Goal: Transaction & Acquisition: Book appointment/travel/reservation

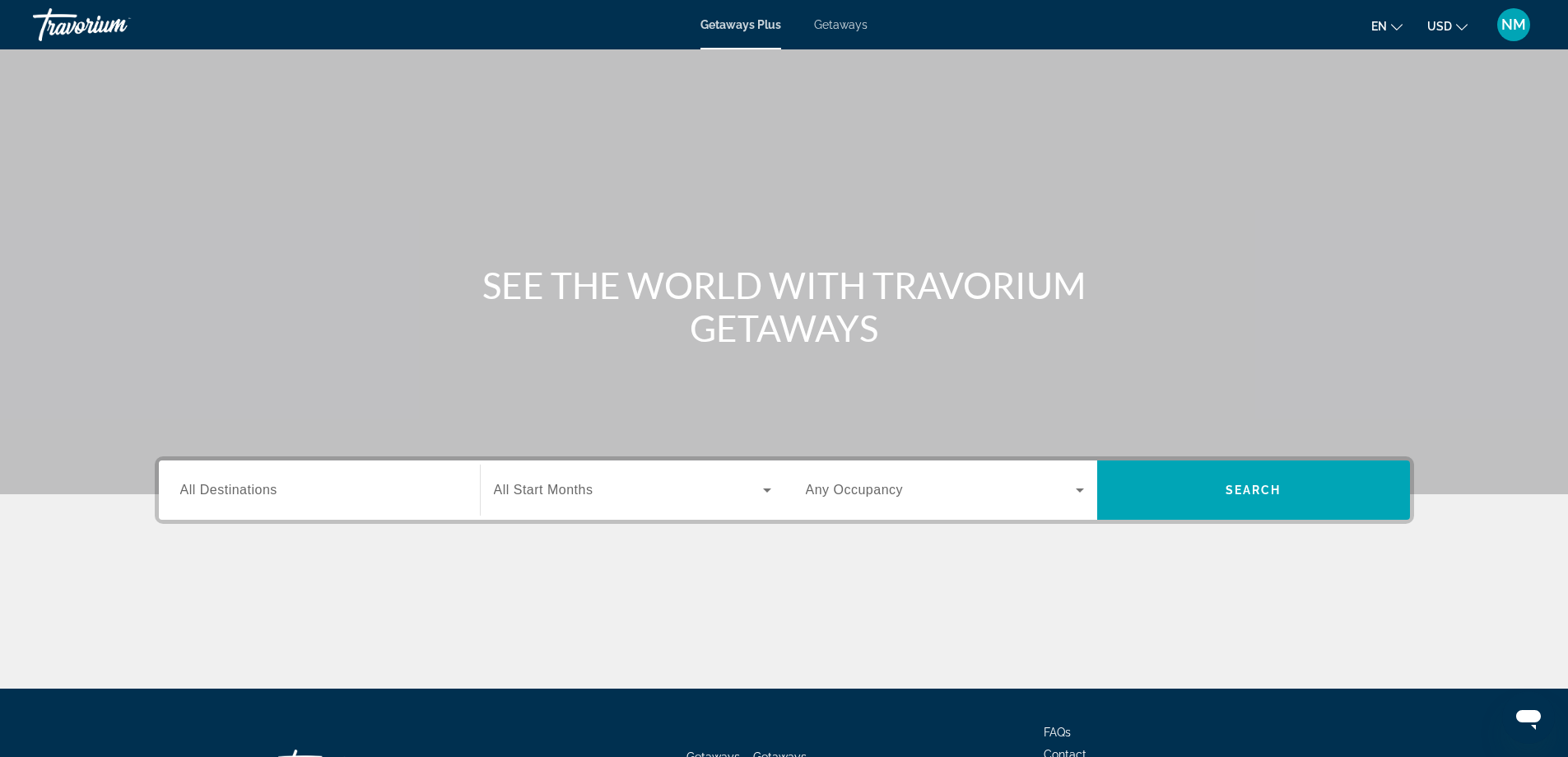
click at [849, 23] on span "Getaways" at bounding box center [841, 25] width 54 height 13
click at [248, 491] on span "All Destinations" at bounding box center [228, 489] width 97 height 14
click at [248, 491] on input "Destination All Destinations" at bounding box center [319, 490] width 278 height 20
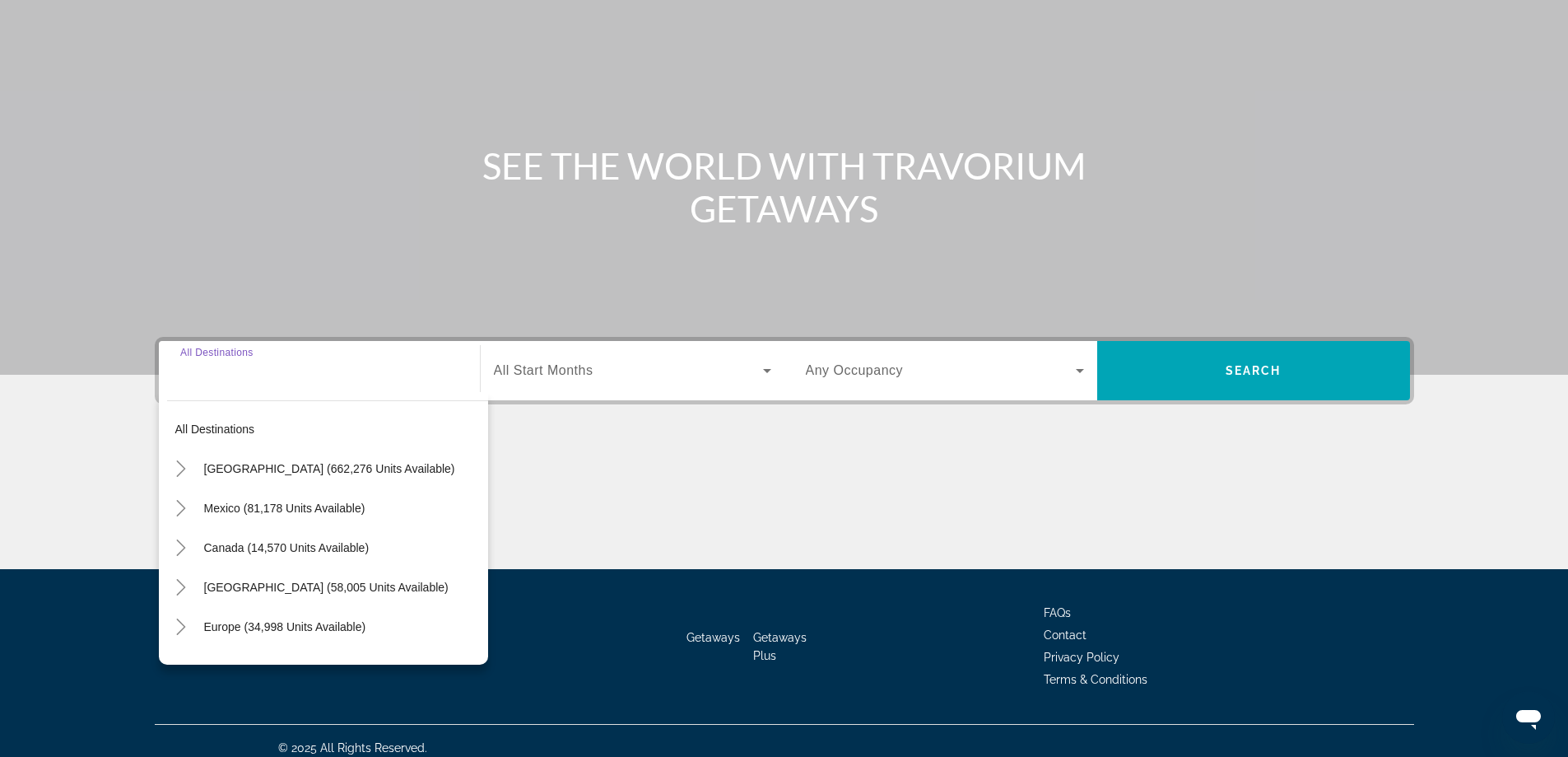
scroll to position [133, 0]
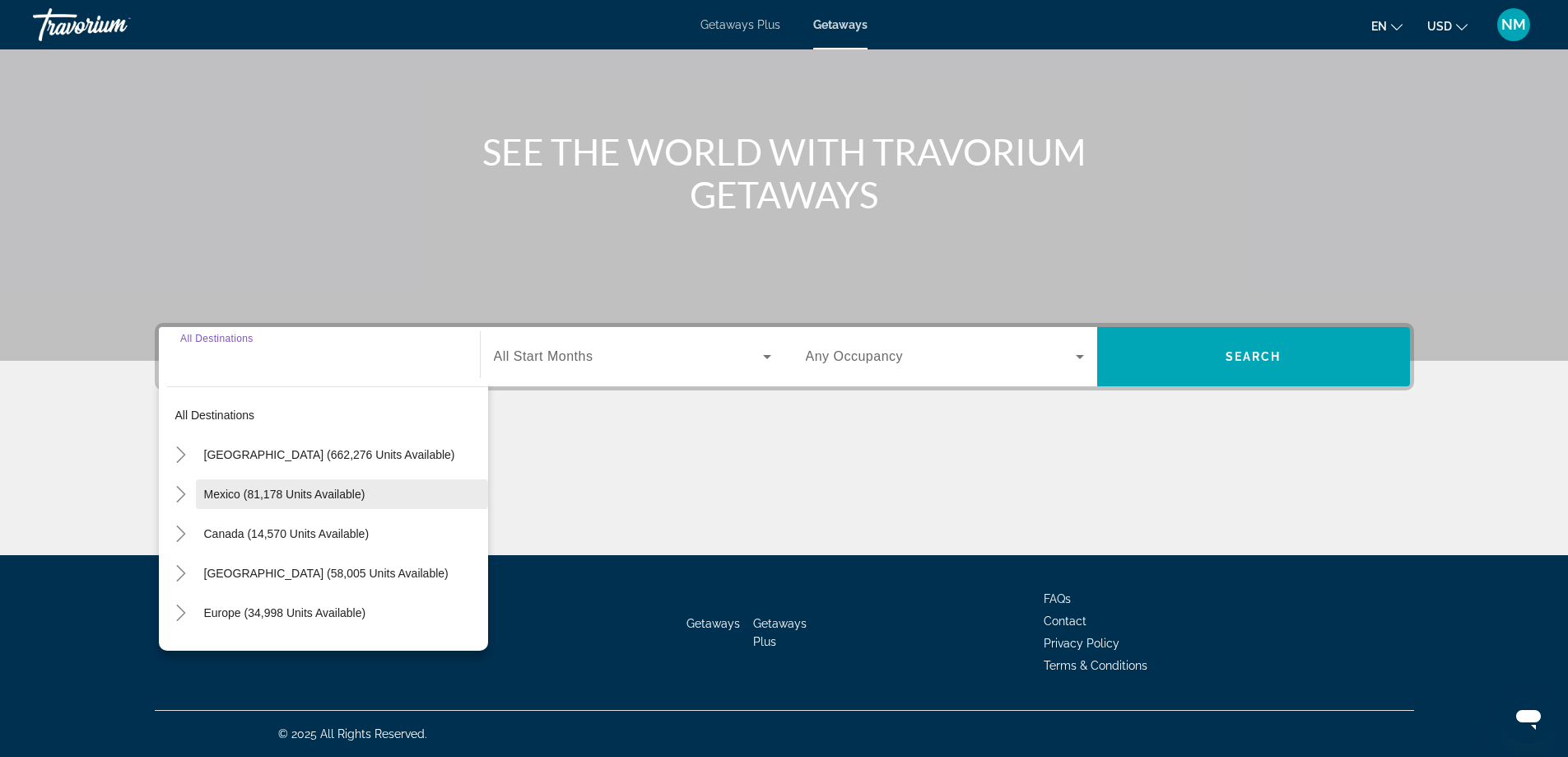
click at [236, 494] on span "Mexico (81,178 units available)" at bounding box center [285, 494] width 161 height 13
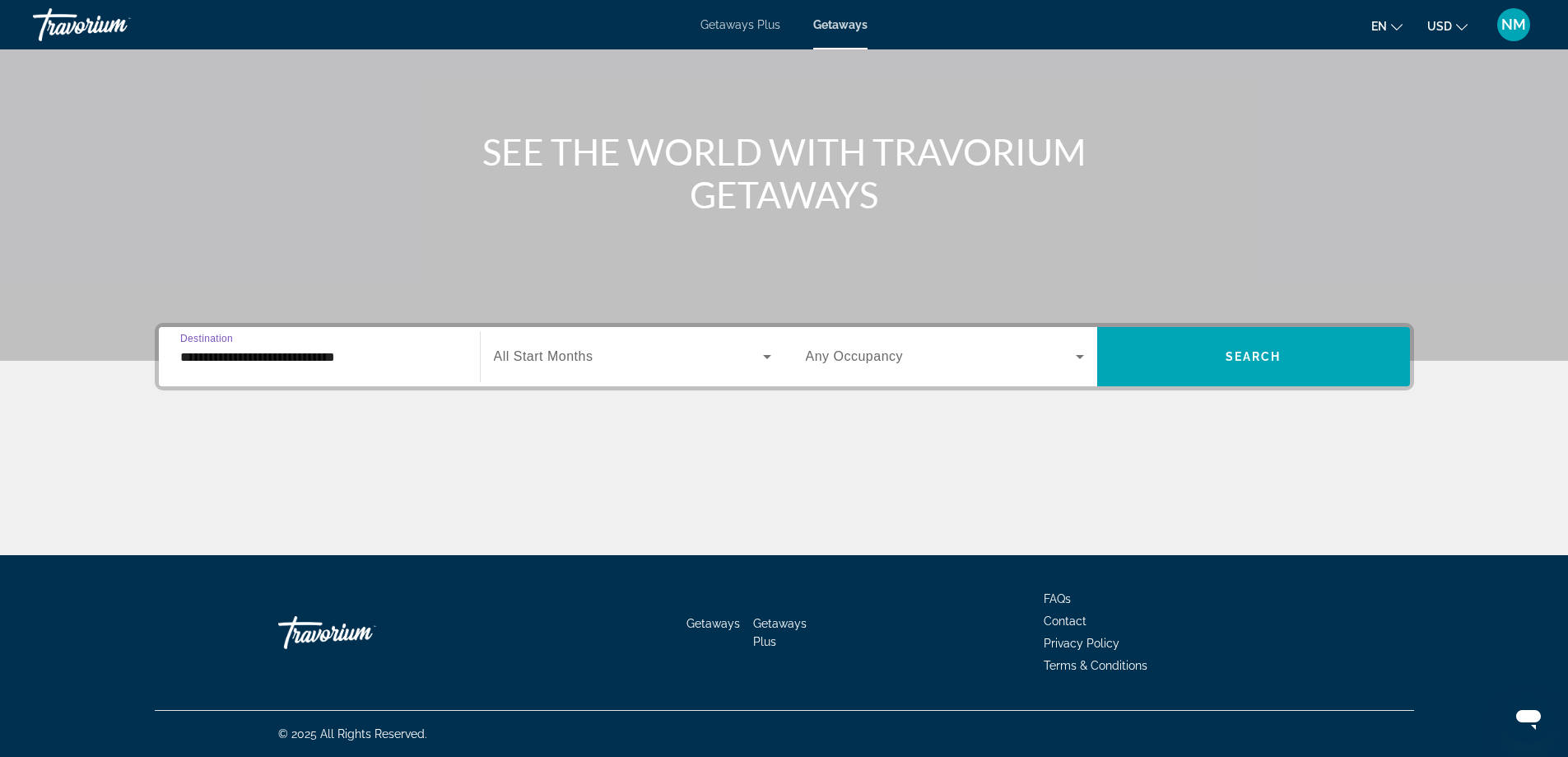
click at [257, 358] on input "**********" at bounding box center [319, 357] width 278 height 20
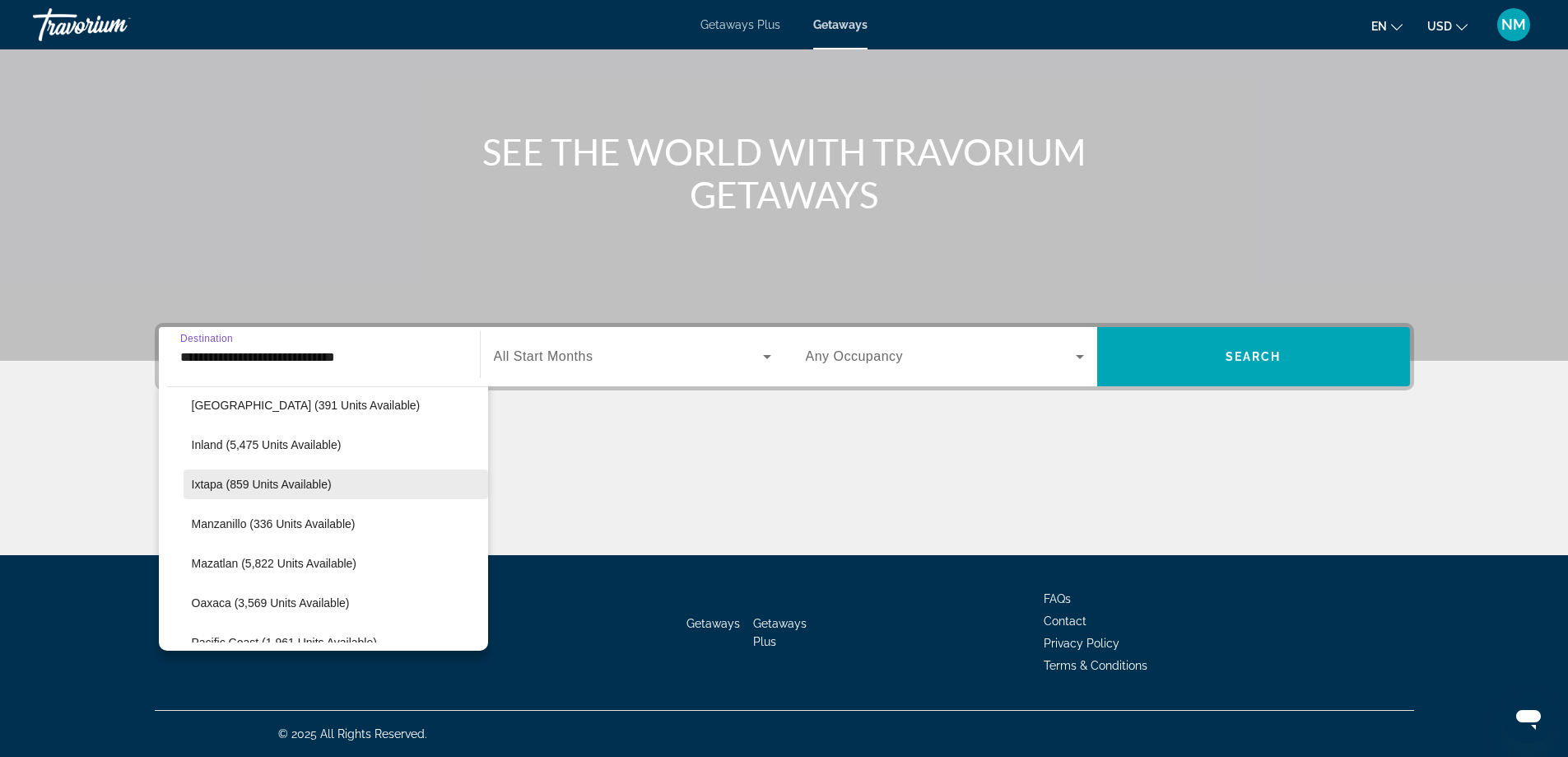
scroll to position [0, 0]
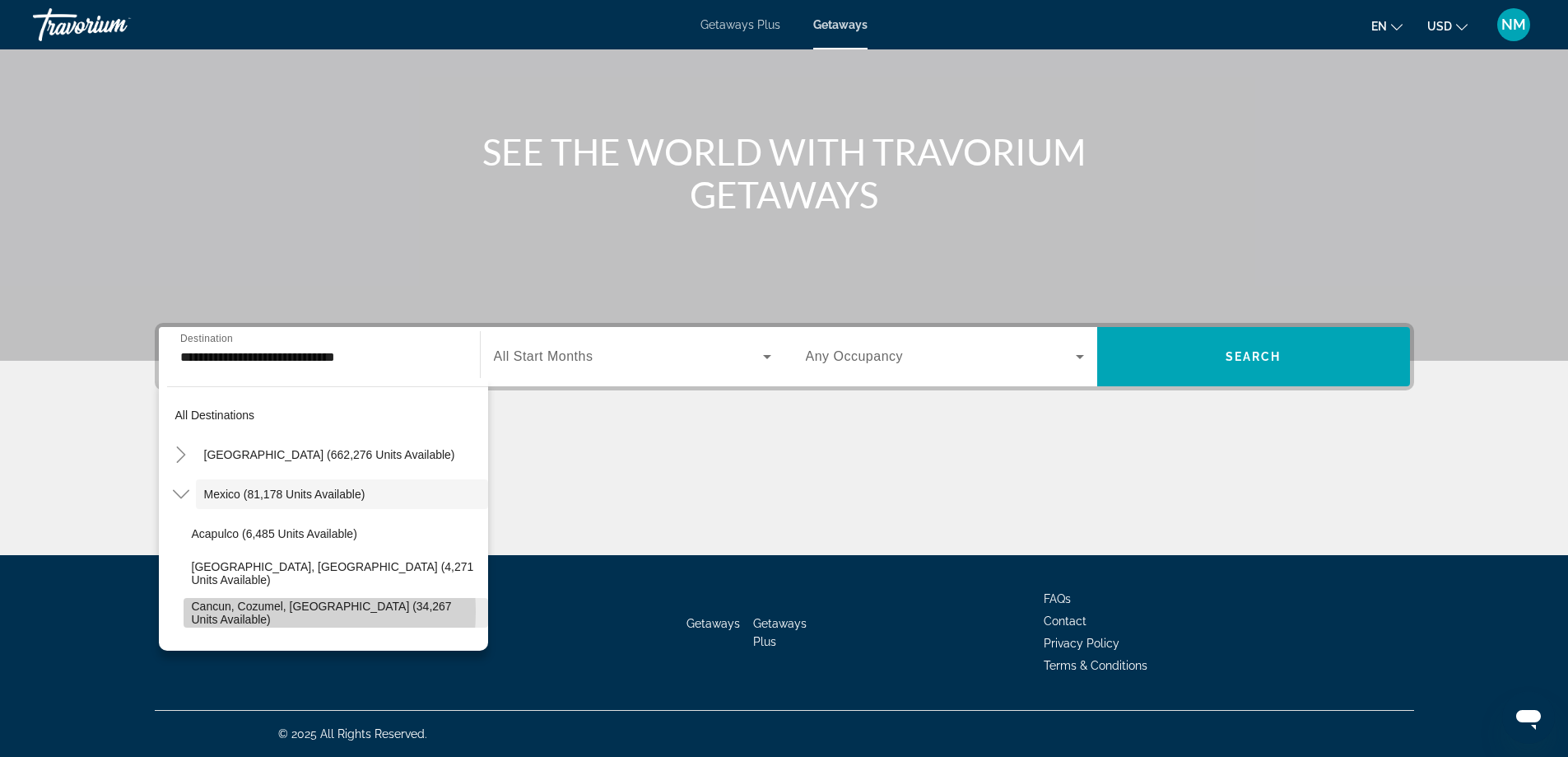
click at [253, 612] on span "Cancun, Cozumel, [GEOGRAPHIC_DATA] (34,267 units available)" at bounding box center [336, 612] width 288 height 26
type input "**********"
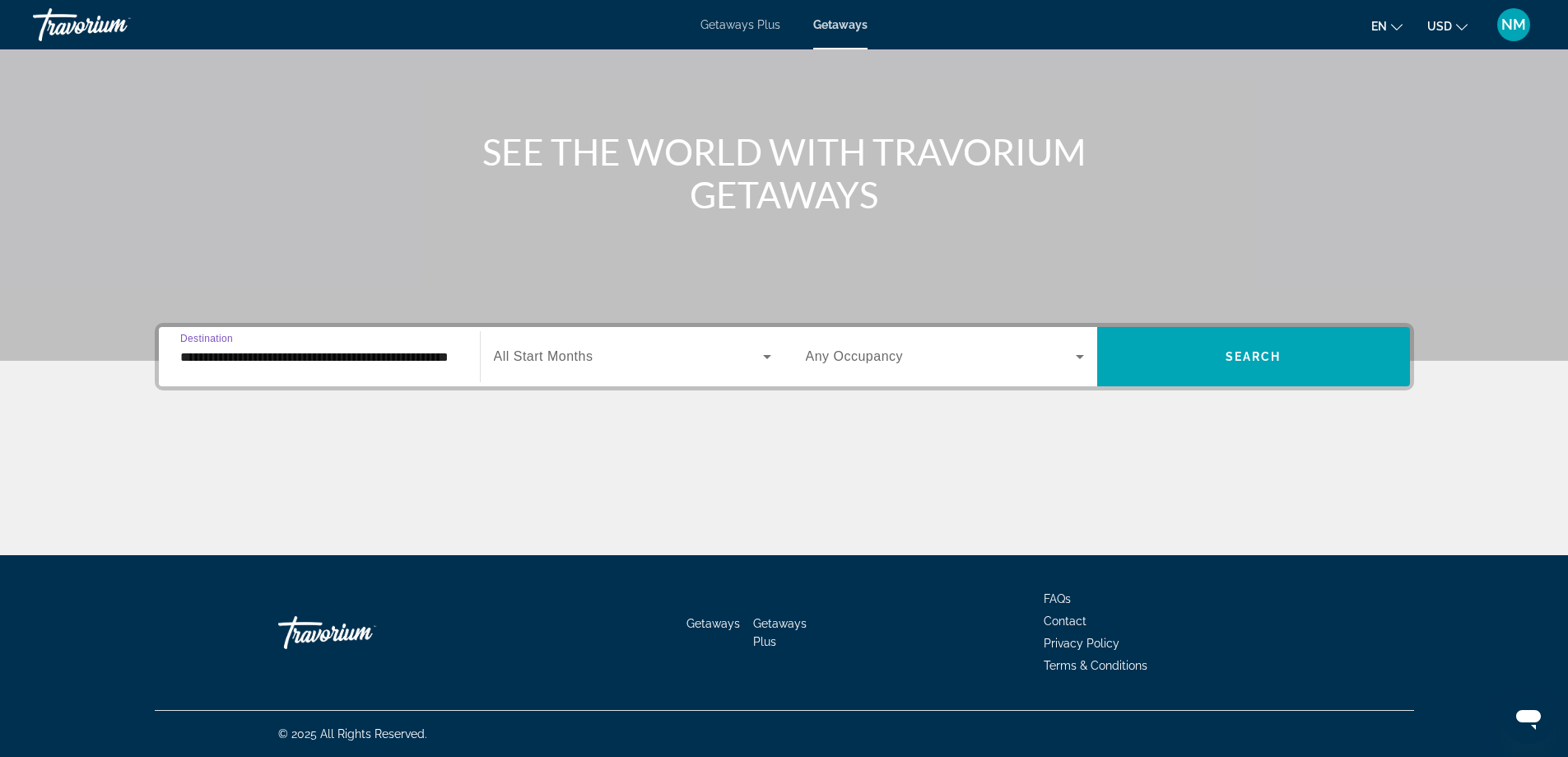
click at [565, 361] on span "All Start Months" at bounding box center [544, 356] width 100 height 14
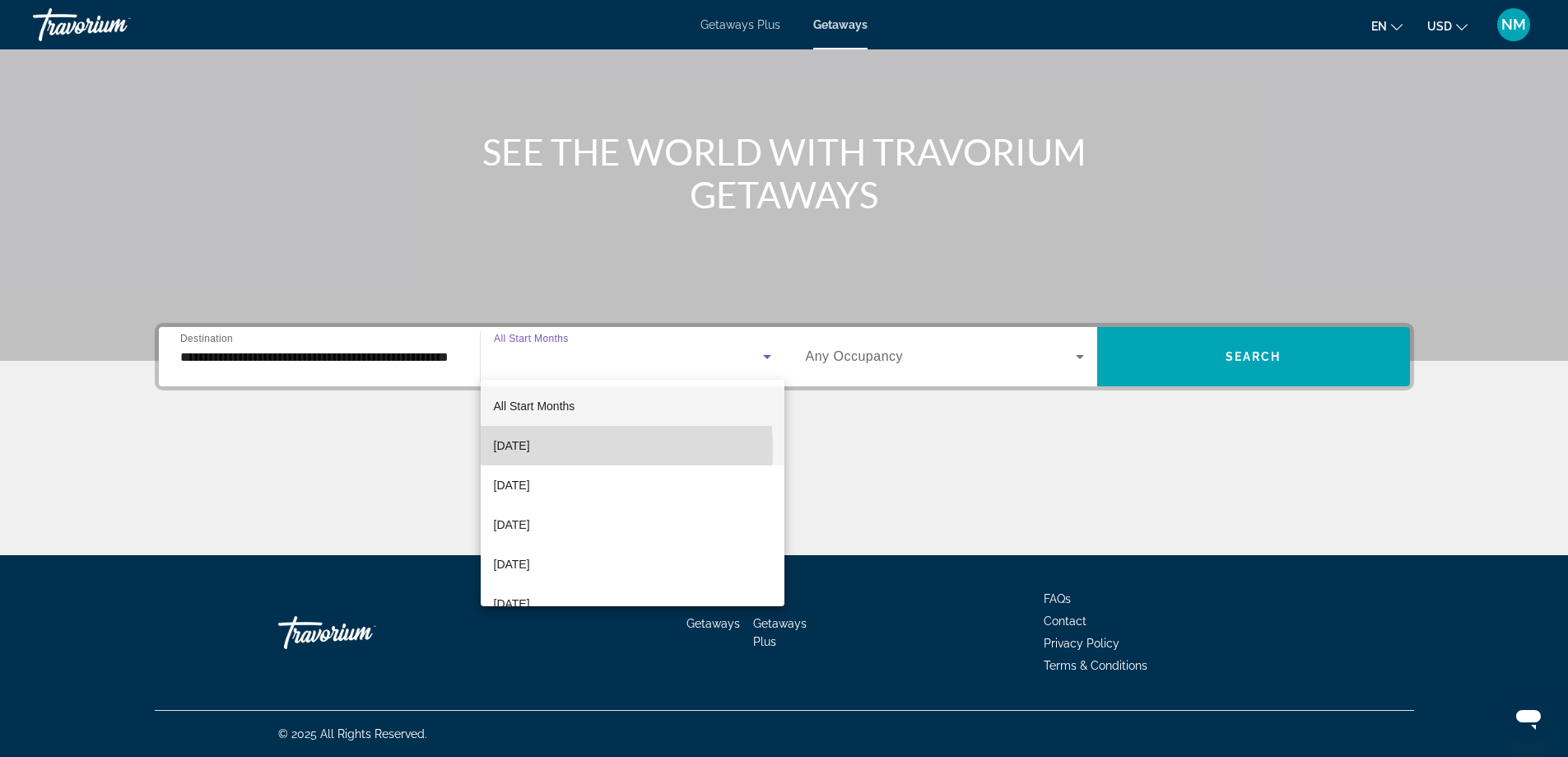
click at [530, 449] on span "[DATE]" at bounding box center [512, 445] width 36 height 20
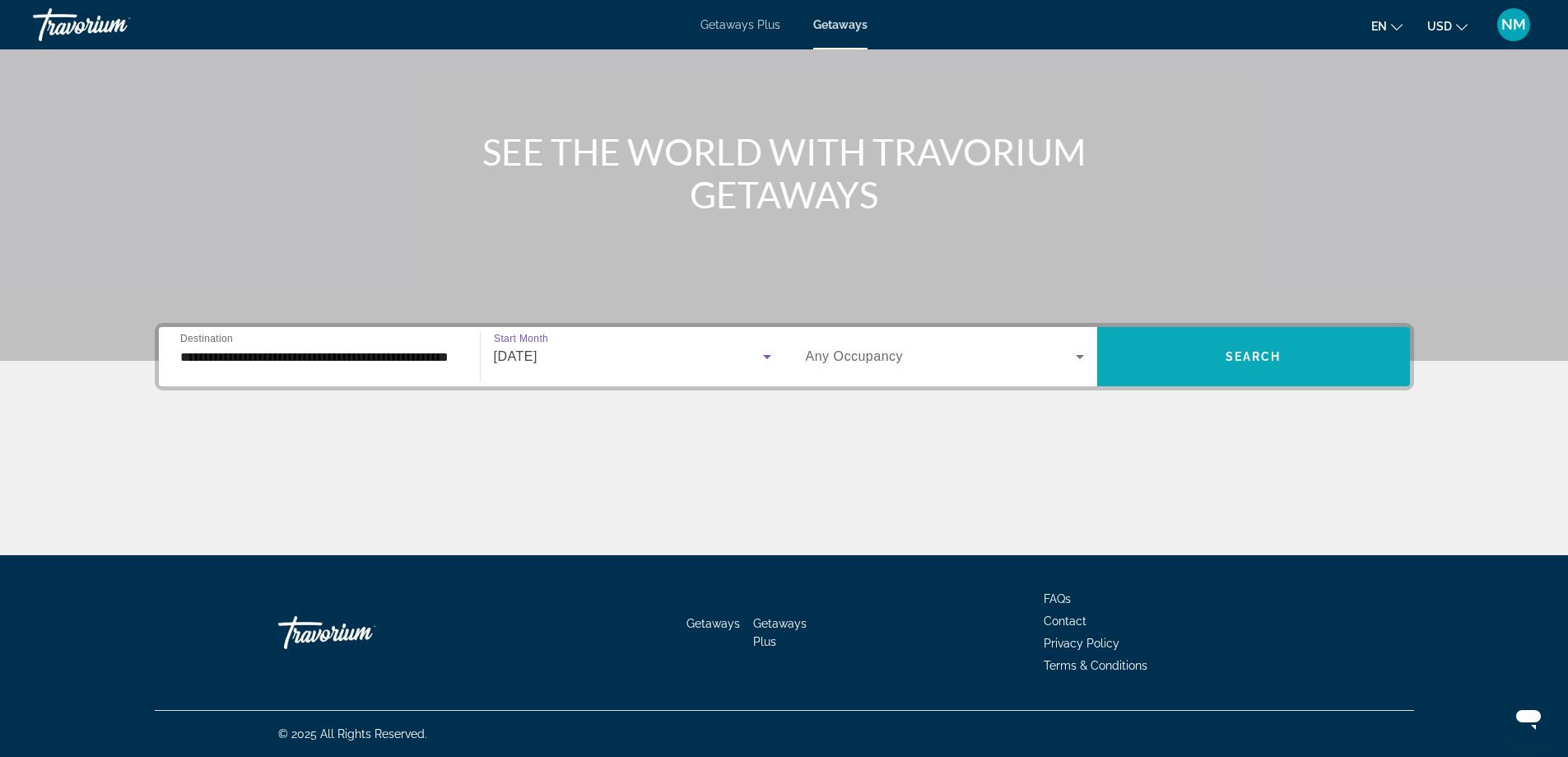
click at [1265, 356] on span "Search" at bounding box center [1253, 357] width 56 height 13
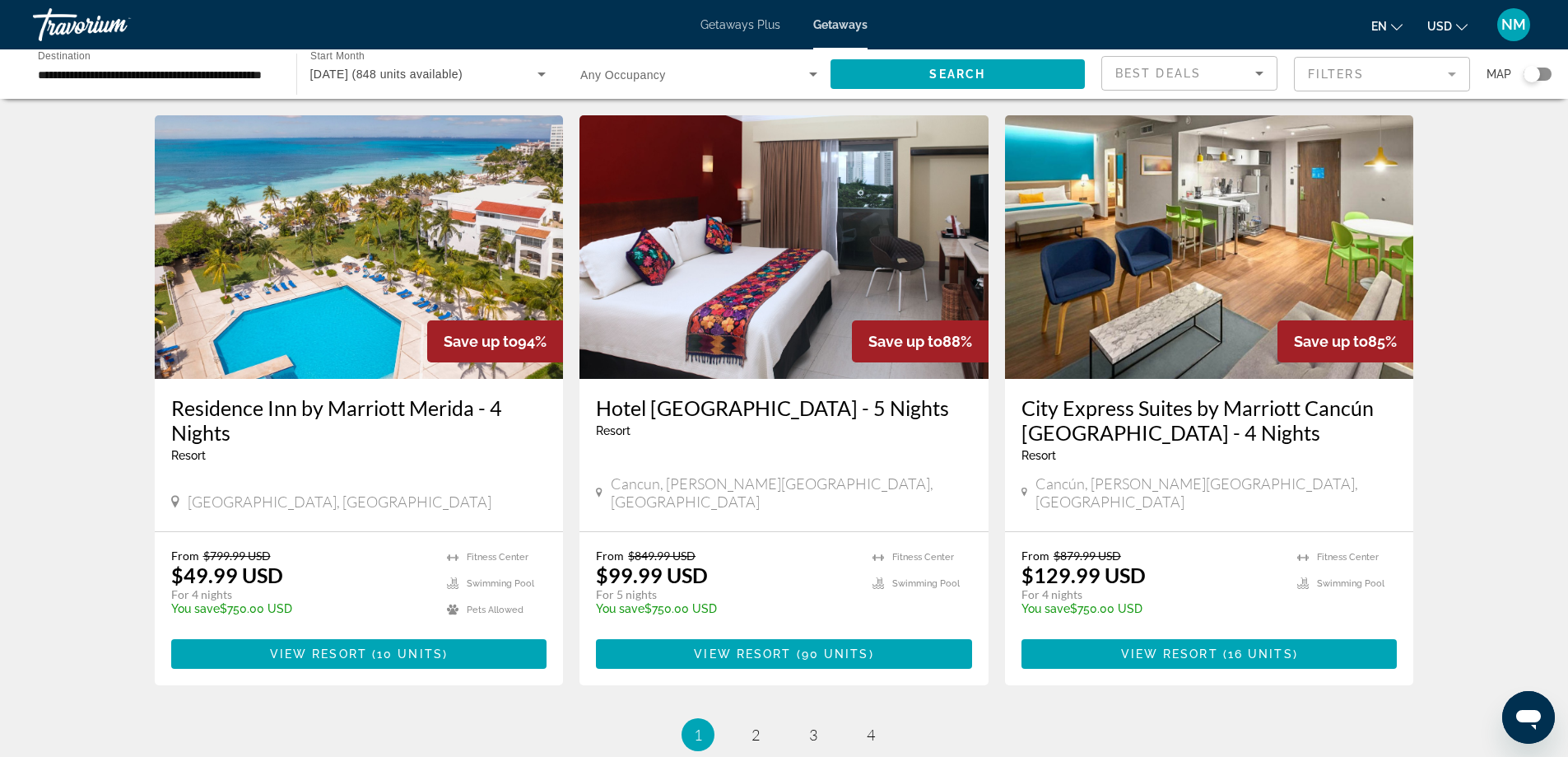
scroll to position [2006, 0]
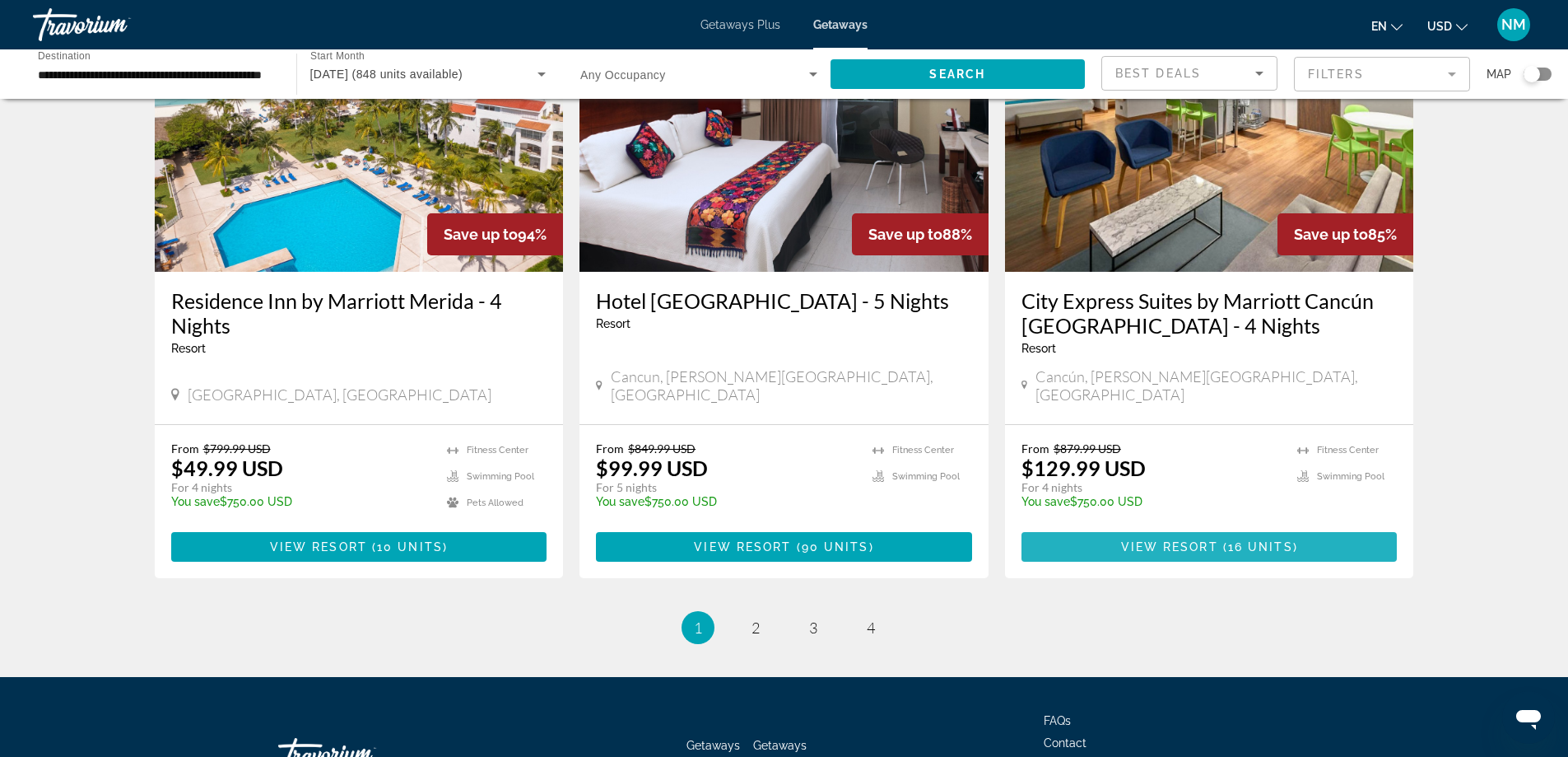
click at [1180, 540] on span "View Resort" at bounding box center [1169, 547] width 97 height 13
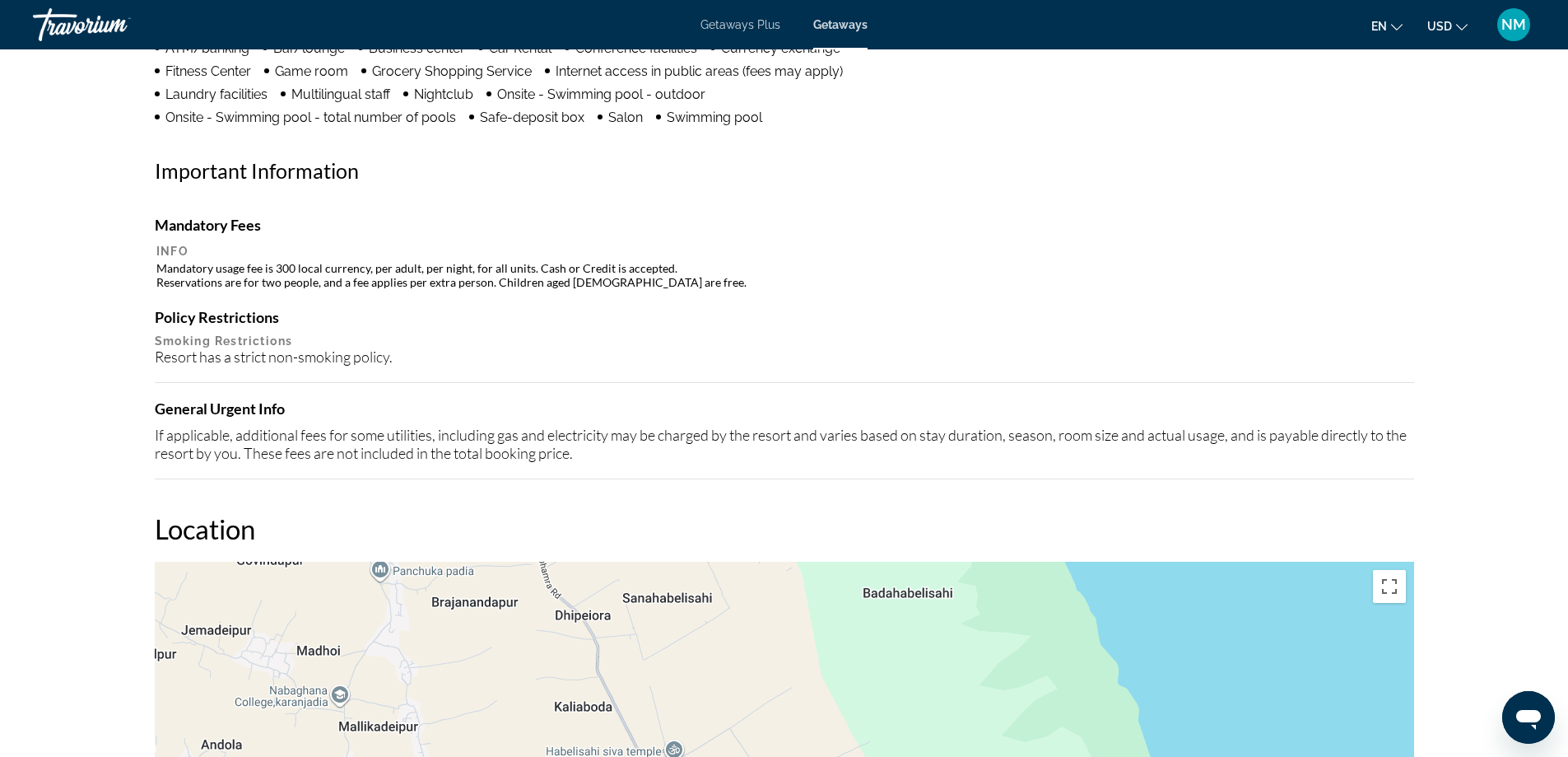
scroll to position [1482, 0]
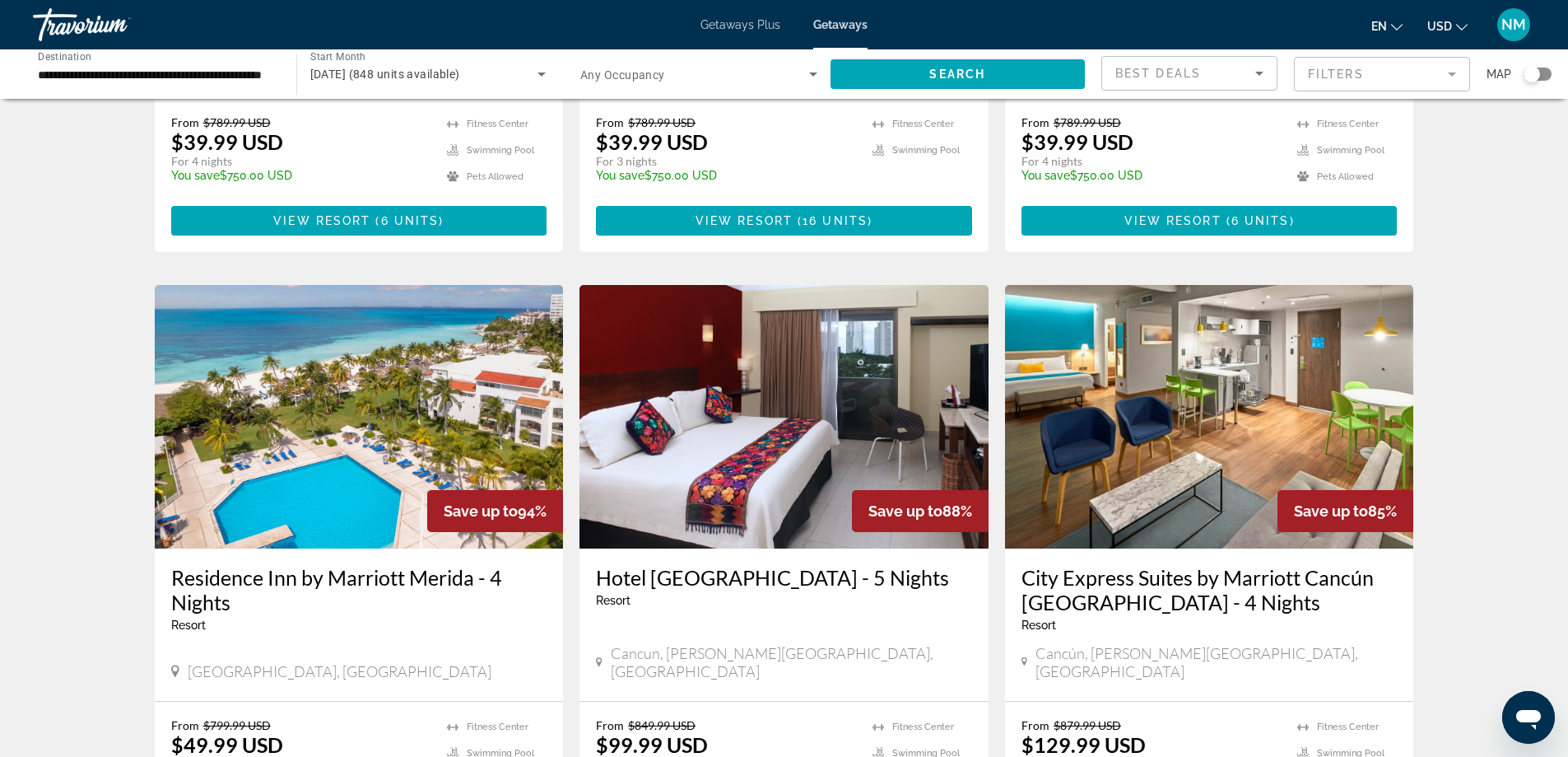
scroll to position [1976, 0]
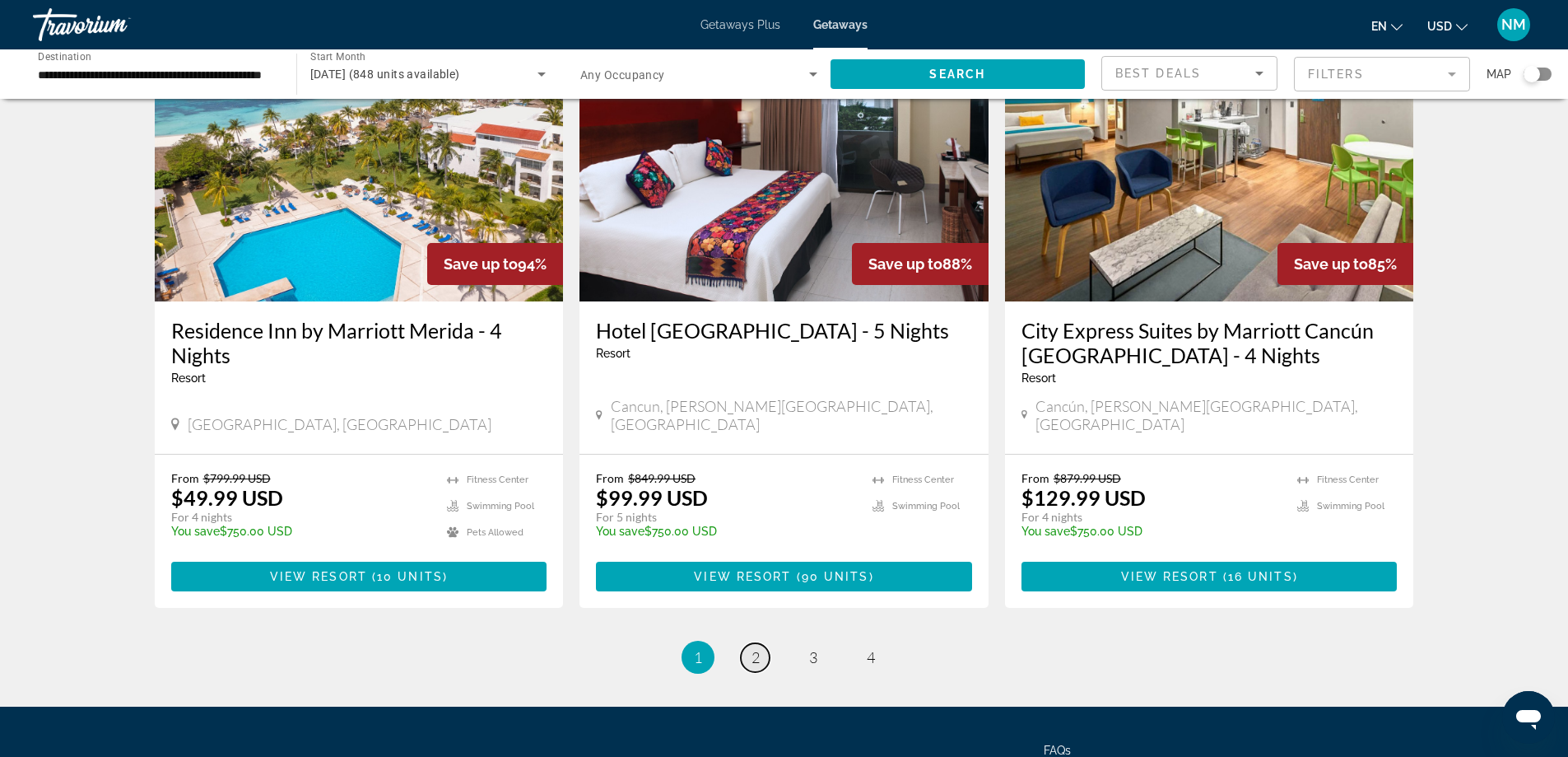
click at [753, 649] on span "2" at bounding box center [756, 657] width 9 height 18
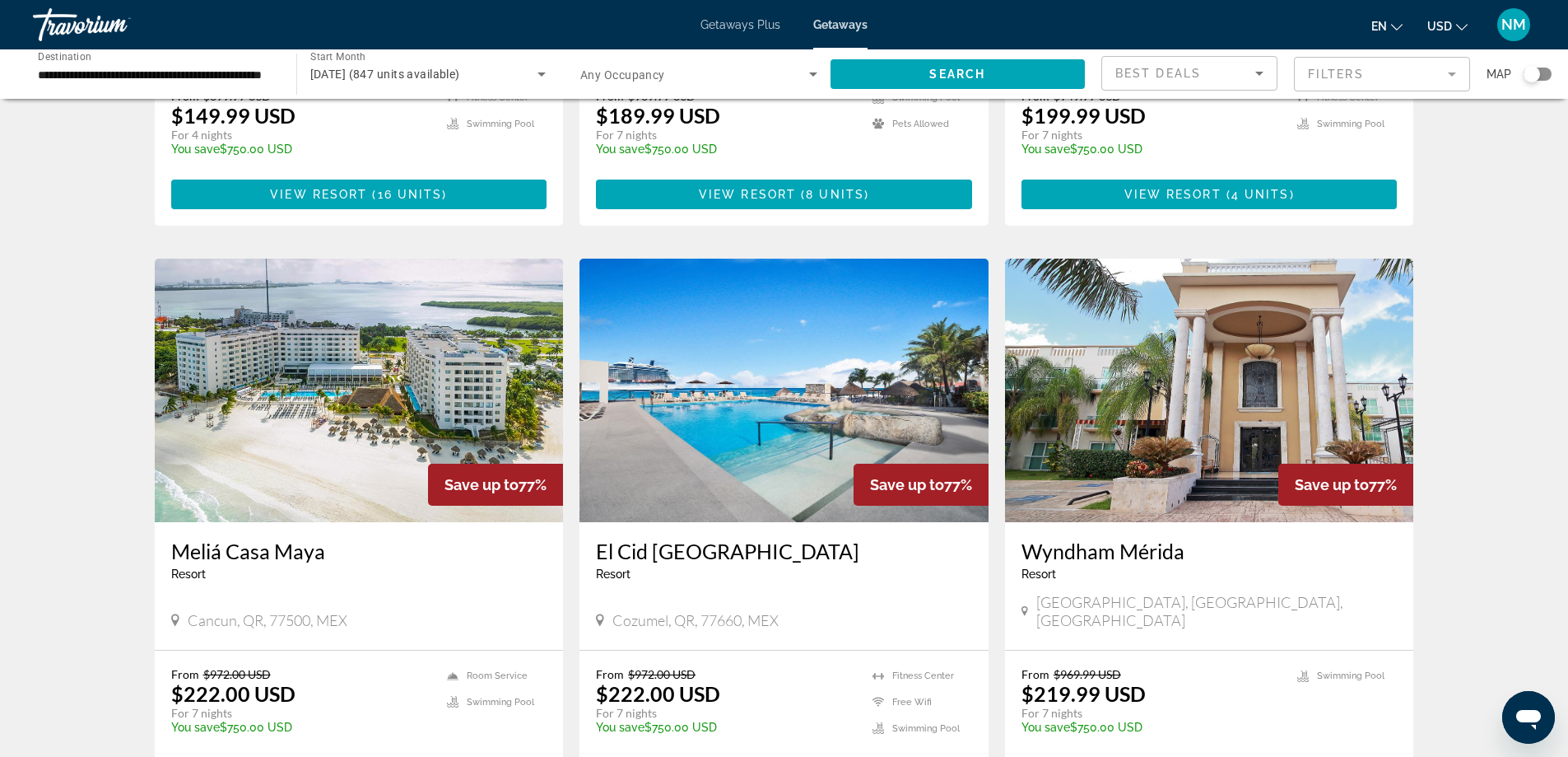
scroll to position [742, 0]
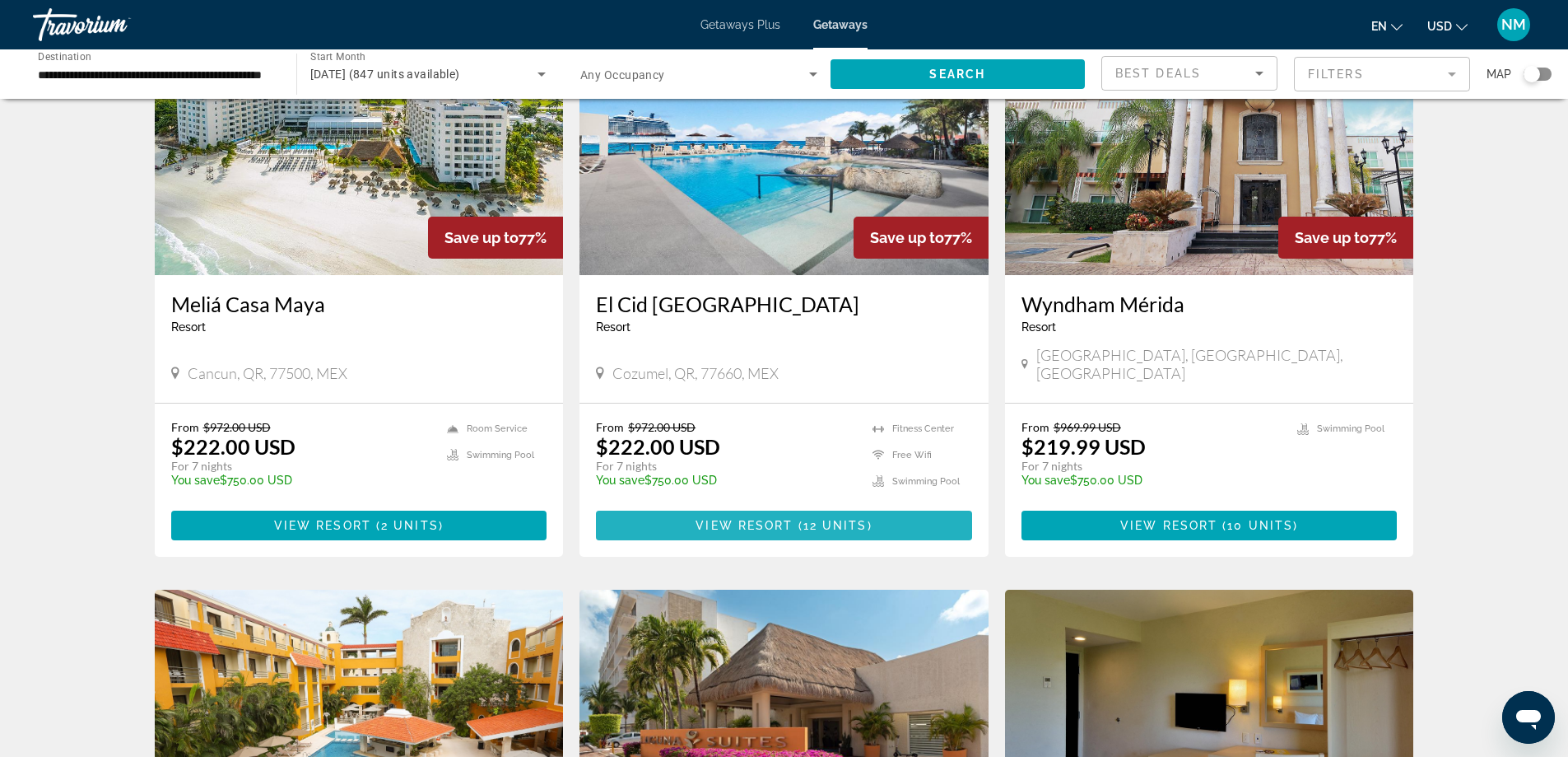
click at [771, 519] on span "View Resort" at bounding box center [743, 526] width 97 height 13
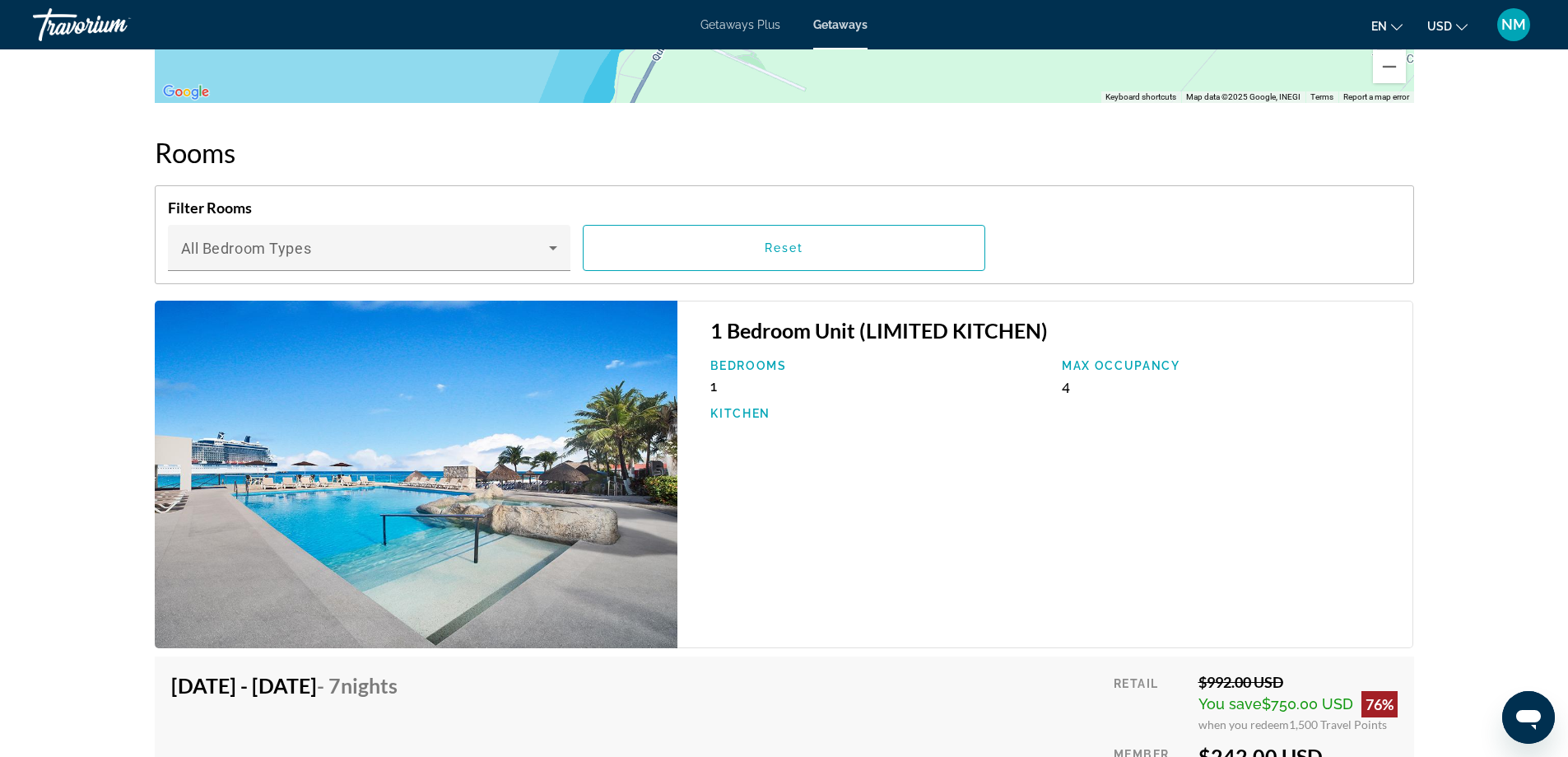
scroll to position [2718, 0]
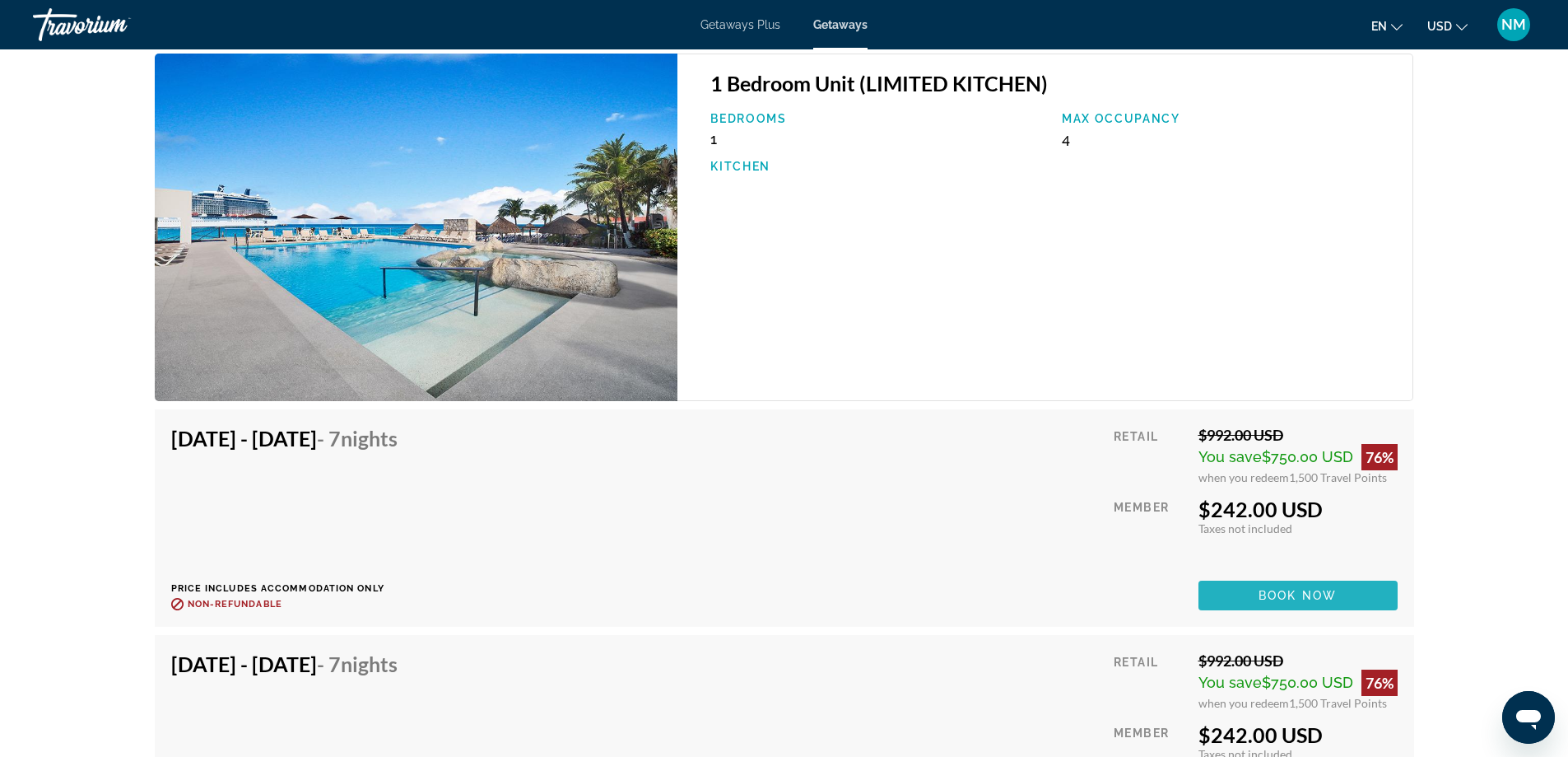
click at [1299, 589] on span "Book now" at bounding box center [1298, 596] width 79 height 13
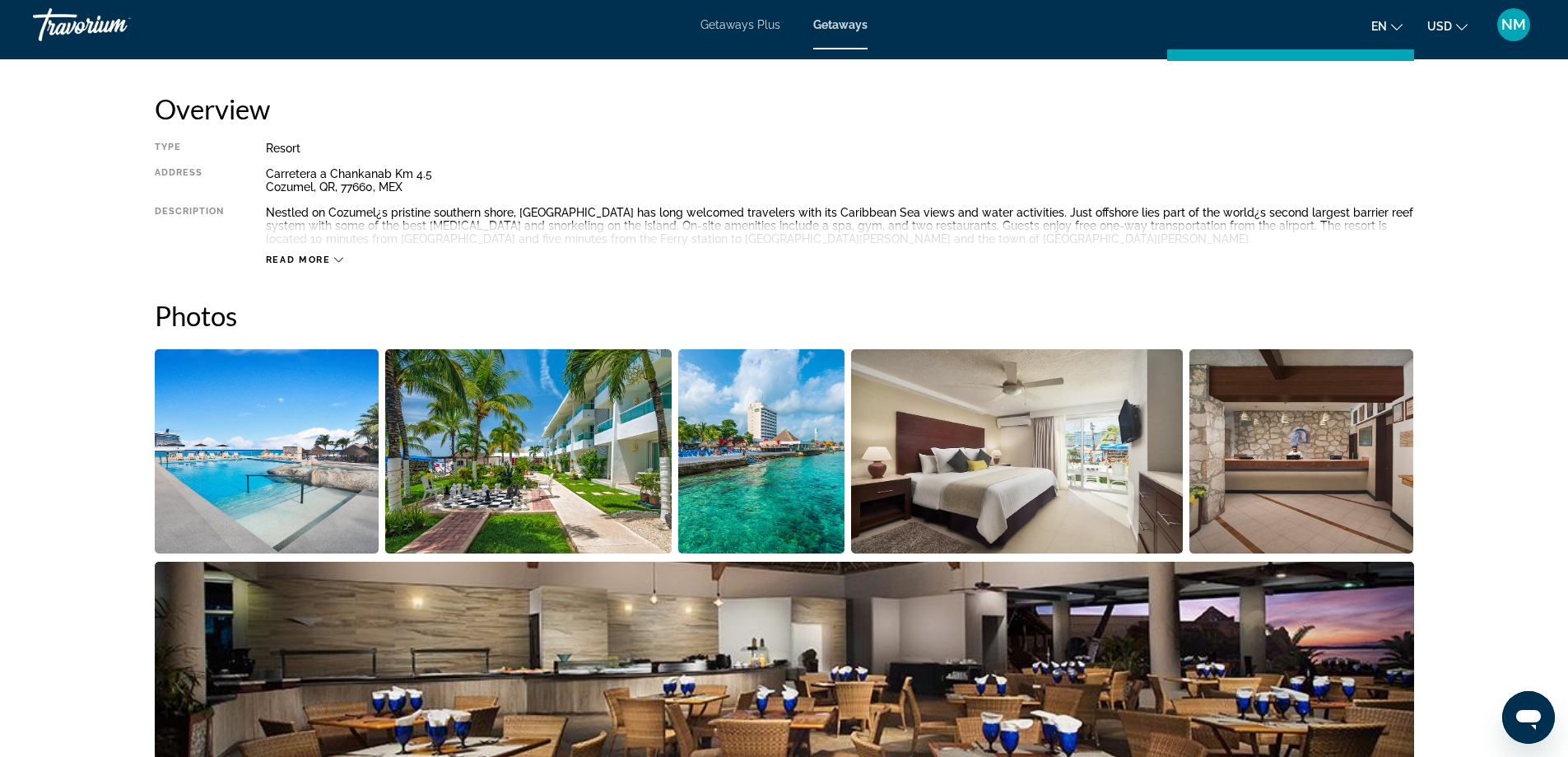
scroll to position [494, 0]
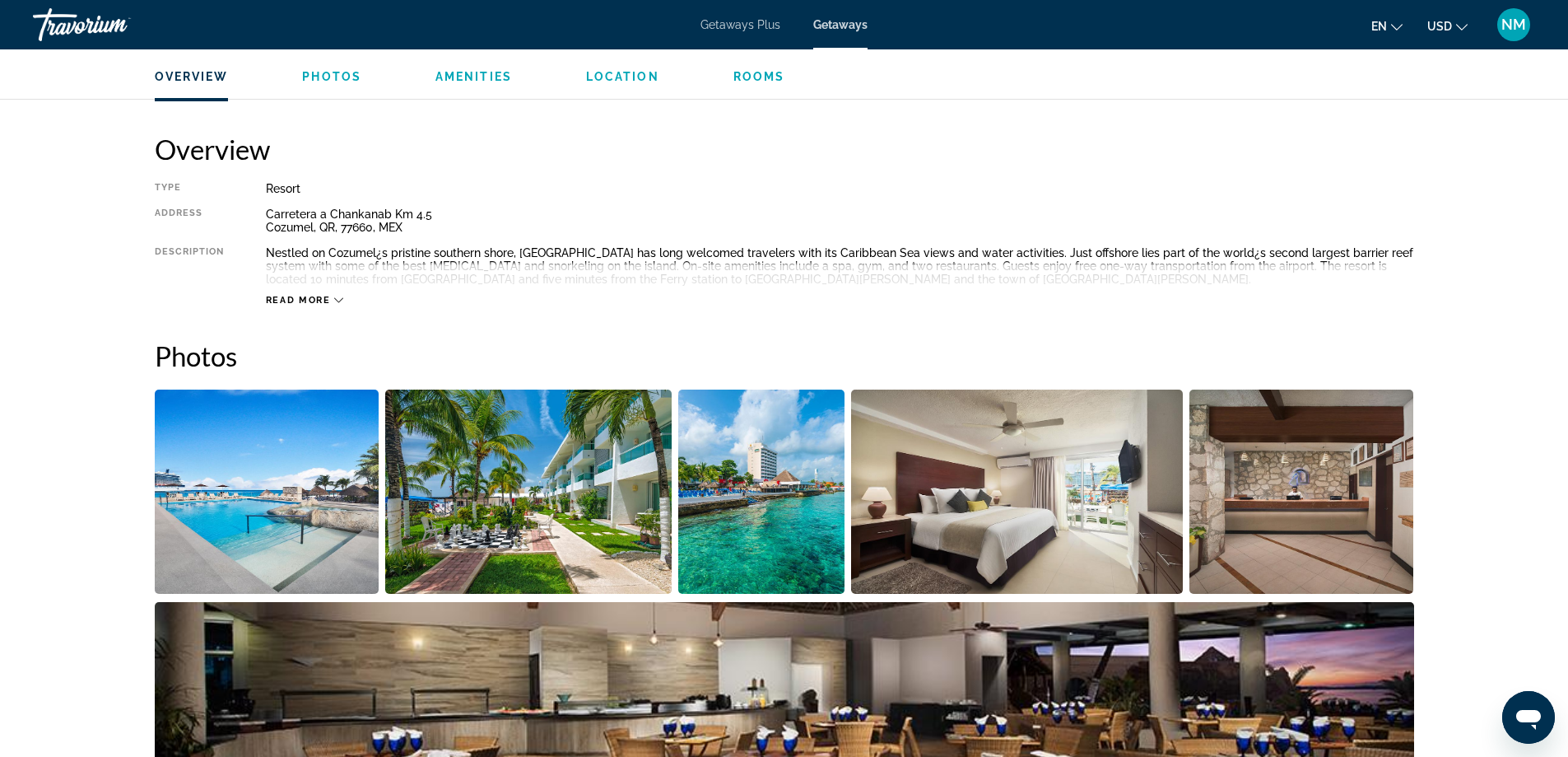
click at [339, 299] on icon "Main content" at bounding box center [339, 299] width 9 height 9
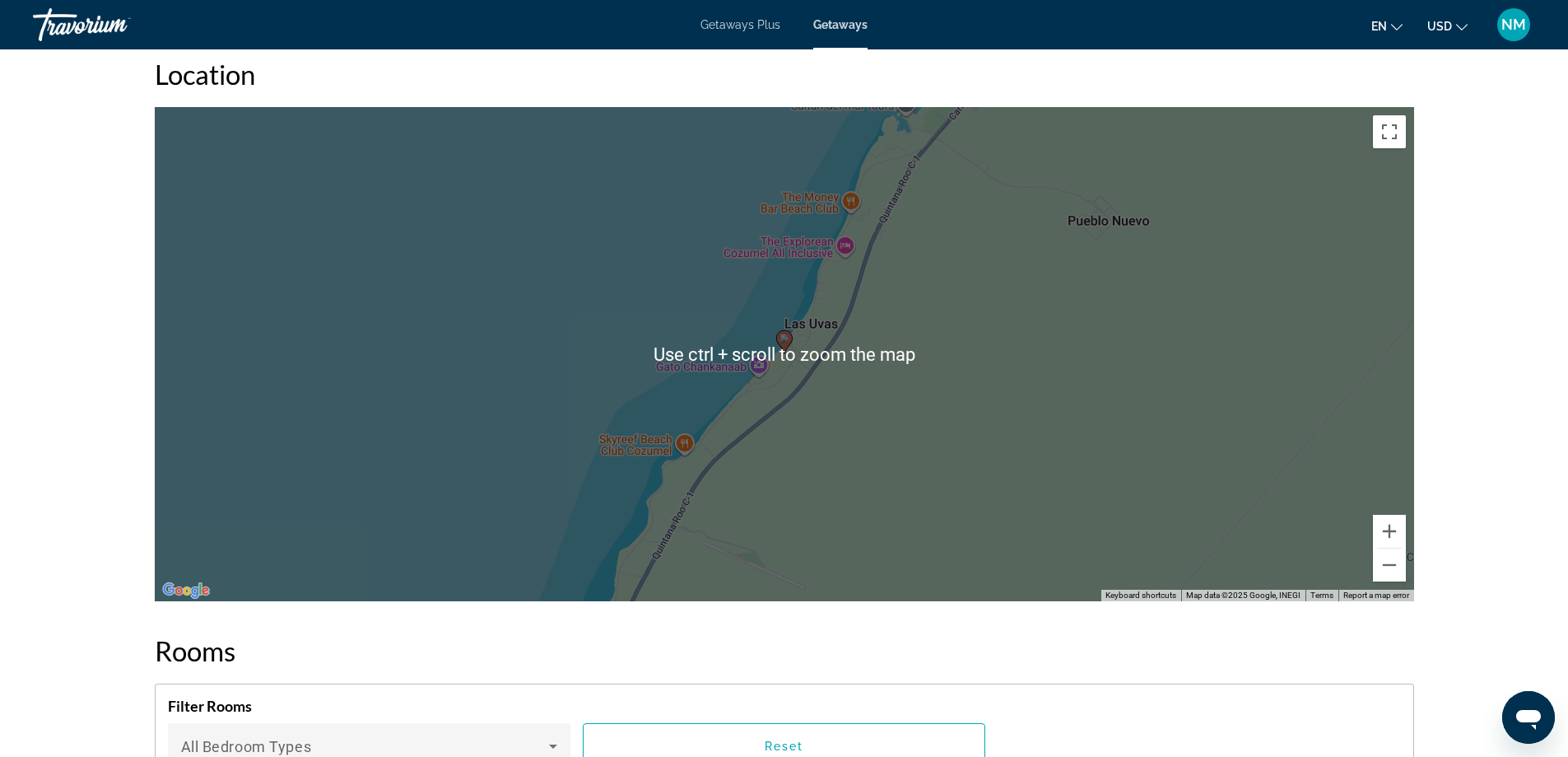
scroll to position [1976, 0]
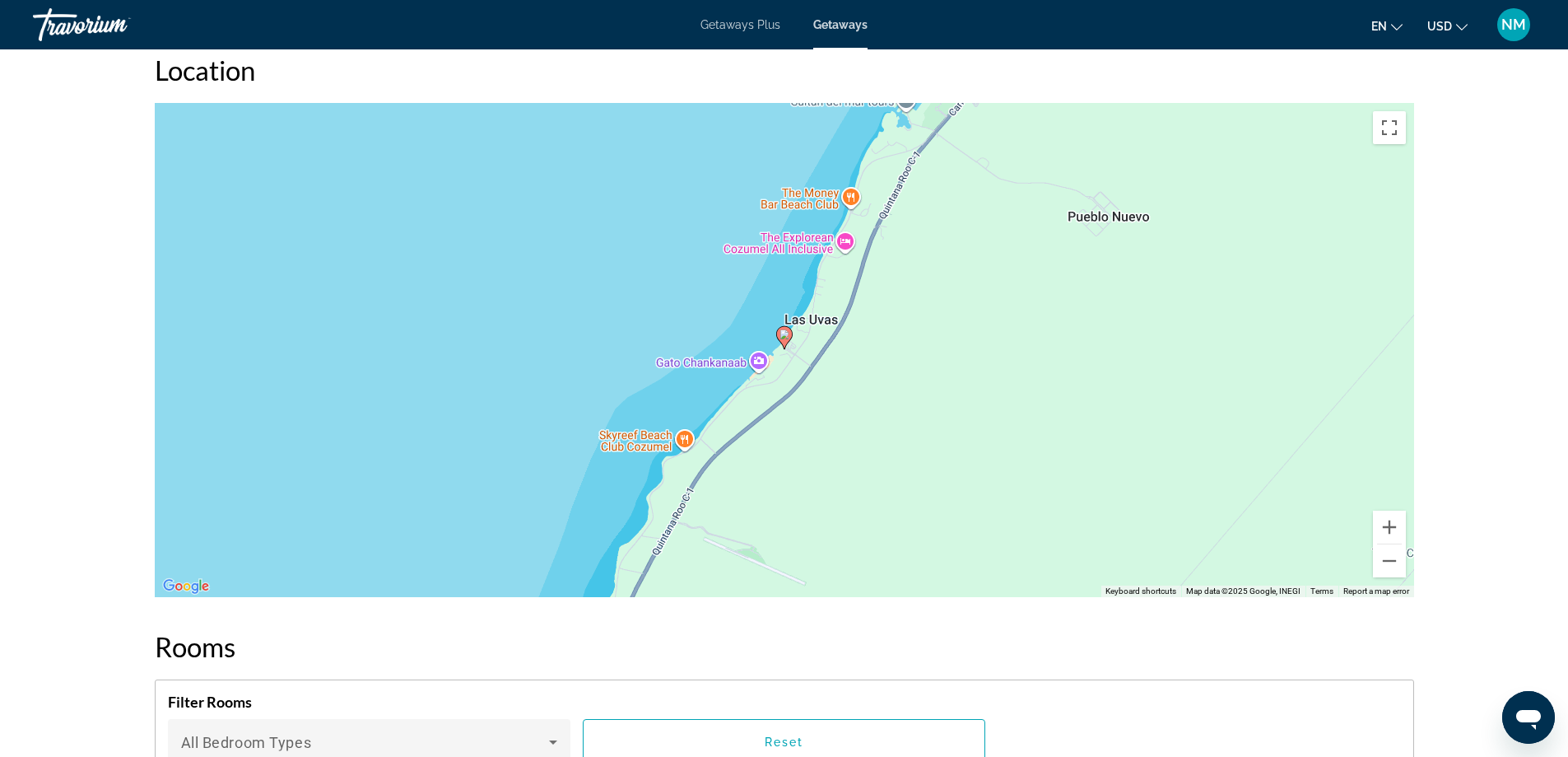
click at [793, 335] on div "To activate drag with keyboard, press Alt + Enter. Once in keyboard drag state,…" at bounding box center [784, 349] width 1259 height 494
click at [1387, 544] on button "Zoom out" at bounding box center [1390, 560] width 33 height 33
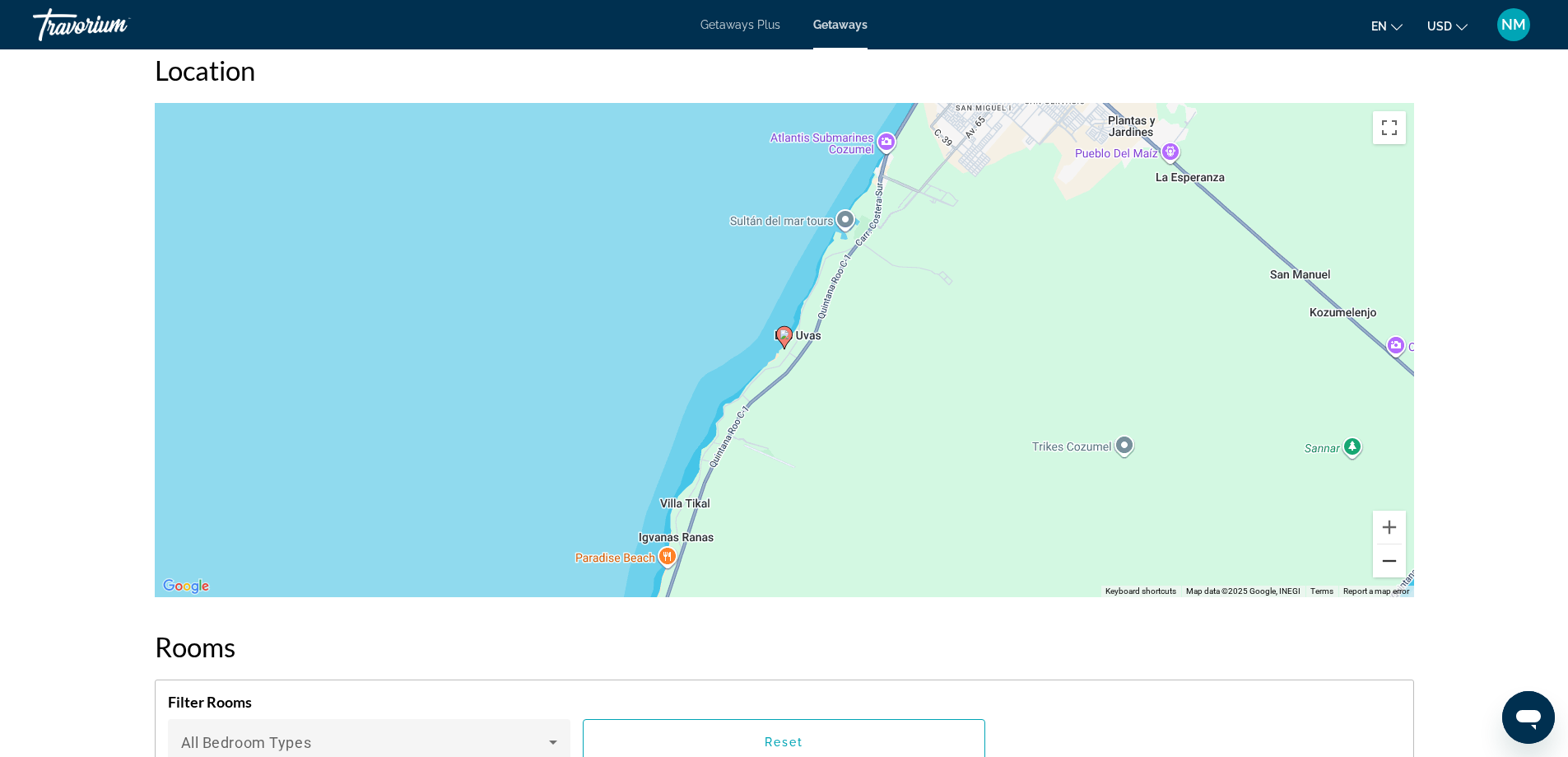
click at [1387, 544] on button "Zoom out" at bounding box center [1390, 560] width 33 height 33
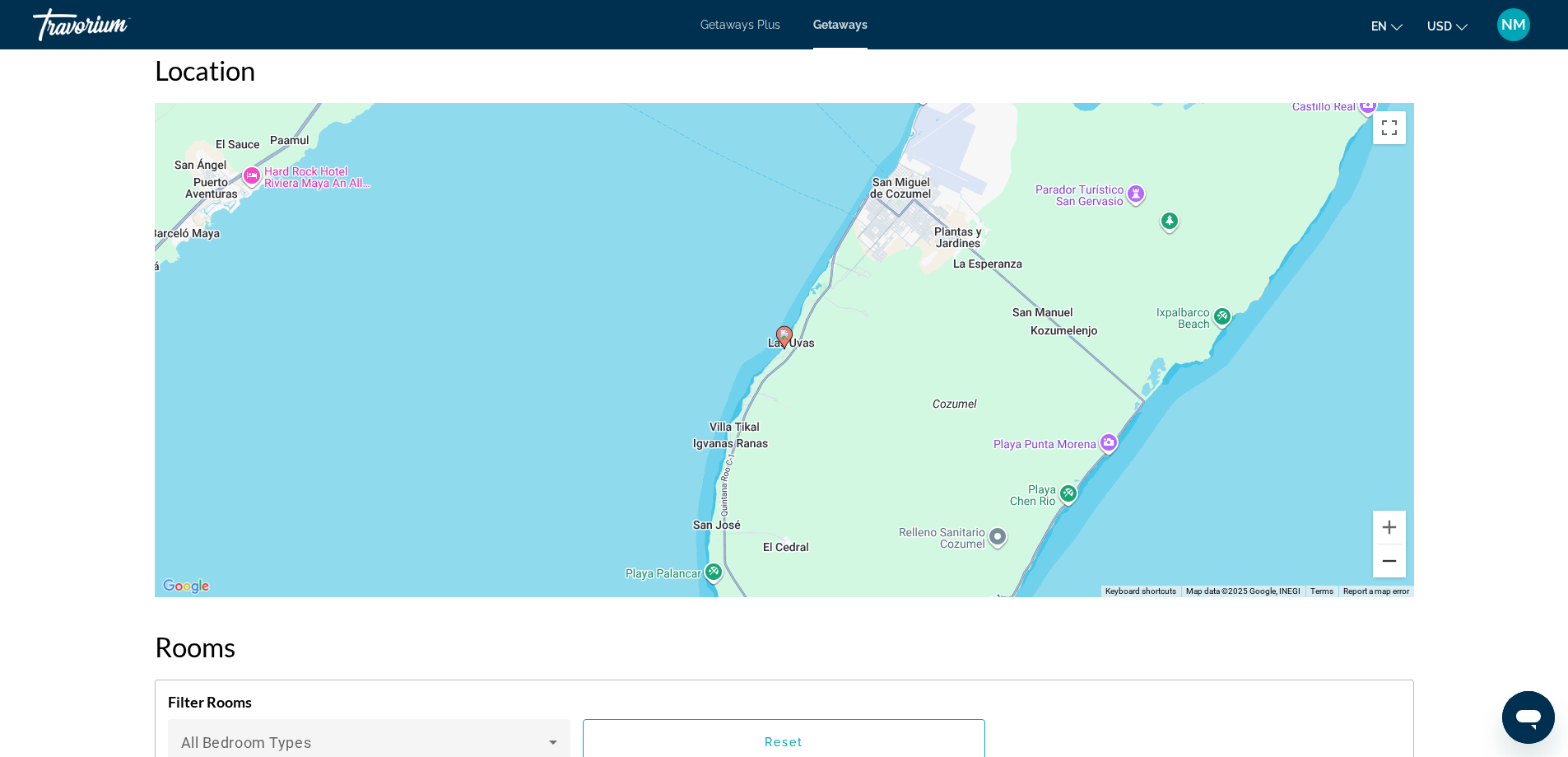
click at [1387, 544] on button "Zoom out" at bounding box center [1390, 560] width 33 height 33
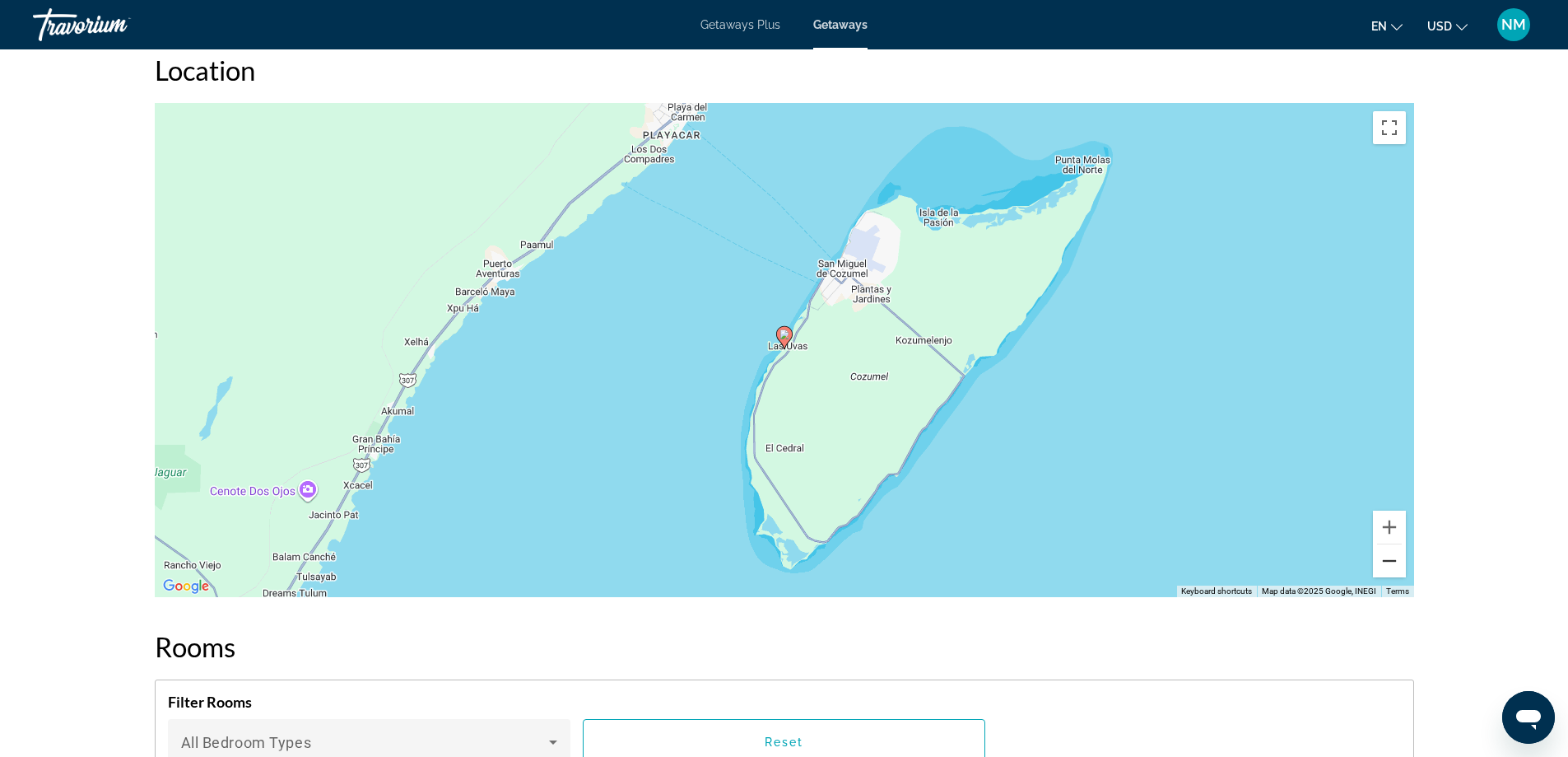
click at [1387, 544] on button "Zoom out" at bounding box center [1390, 560] width 33 height 33
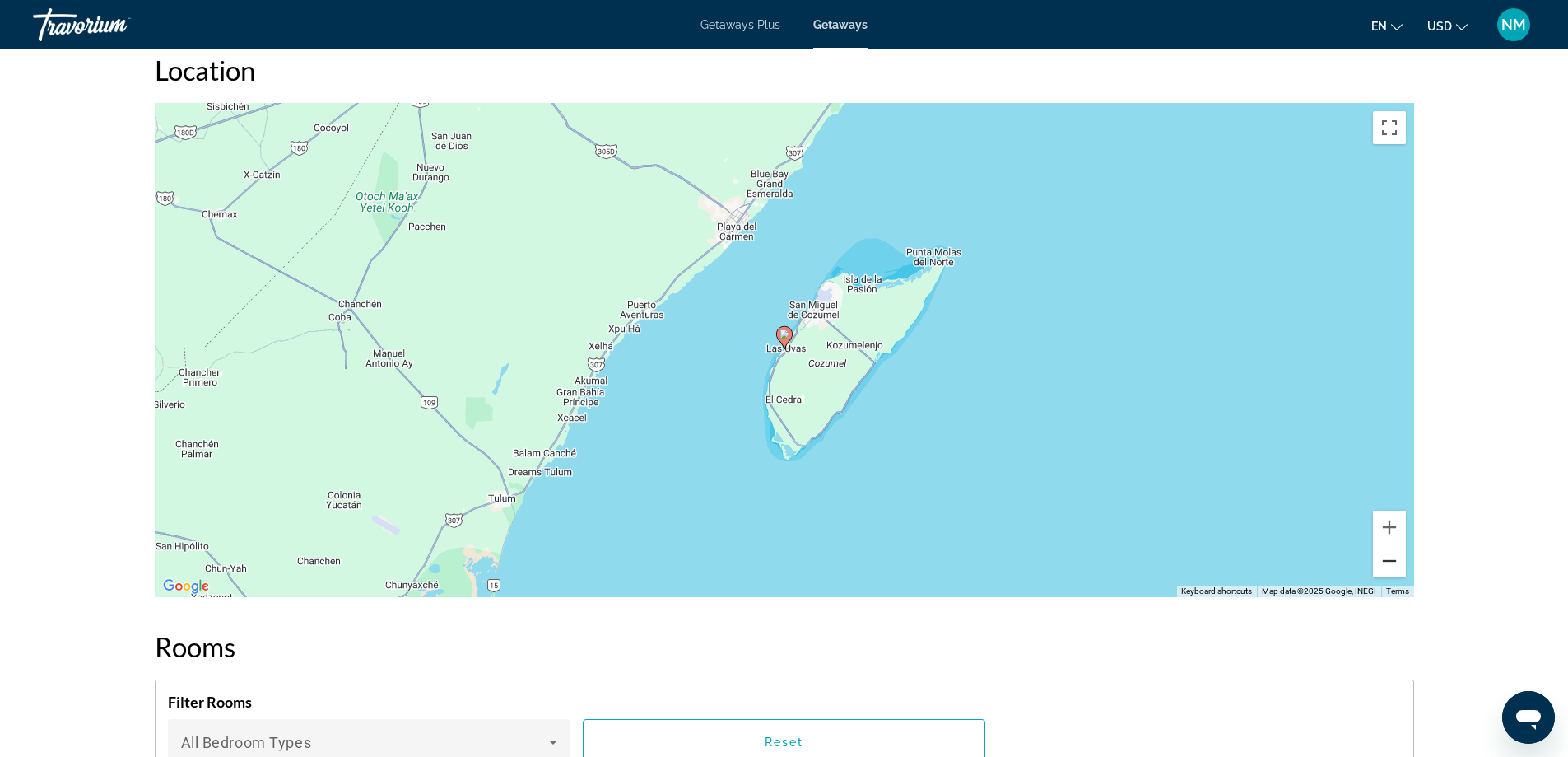
click at [1387, 544] on button "Zoom out" at bounding box center [1390, 560] width 33 height 33
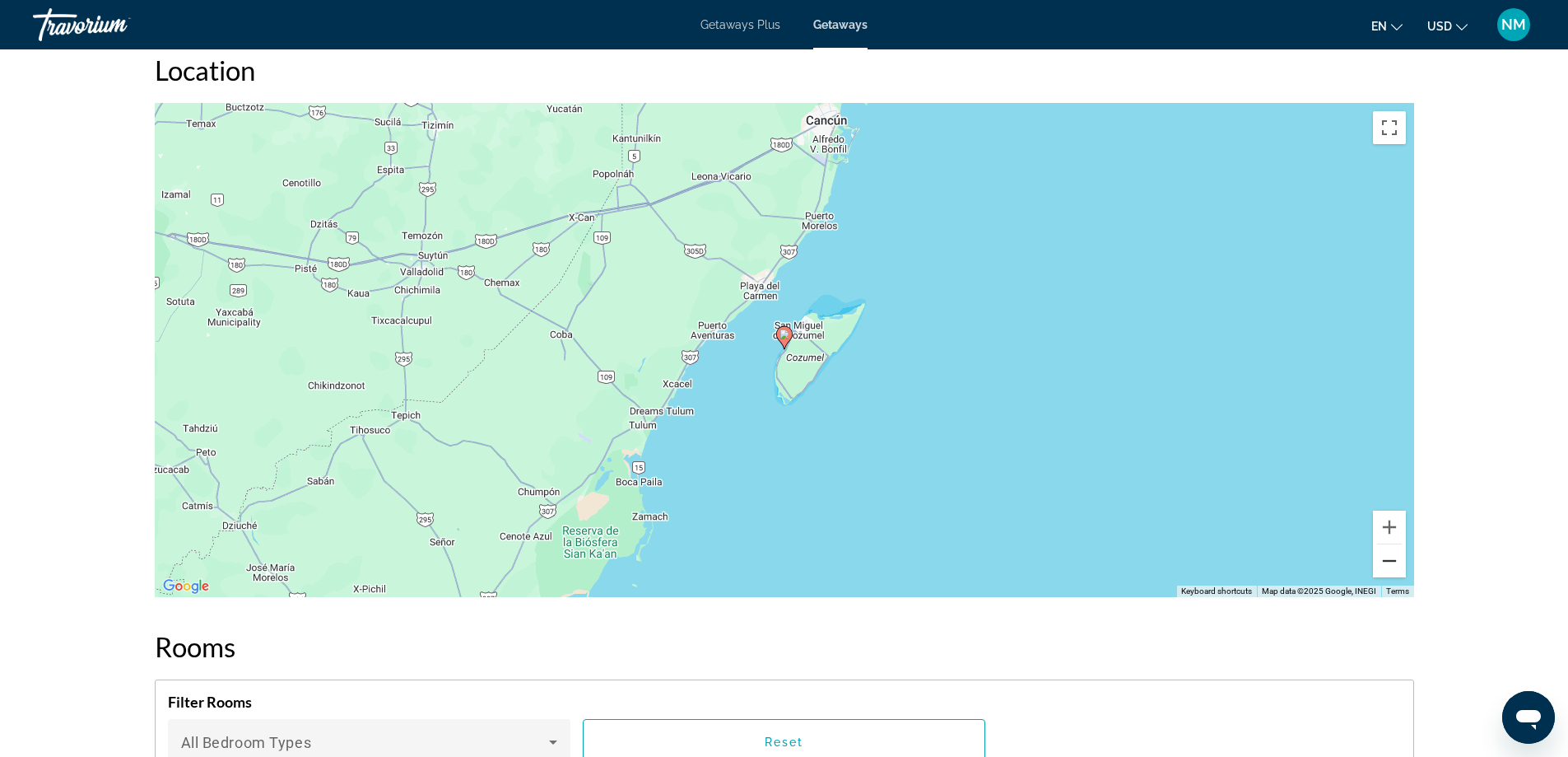
click at [1387, 544] on button "Zoom out" at bounding box center [1390, 560] width 33 height 33
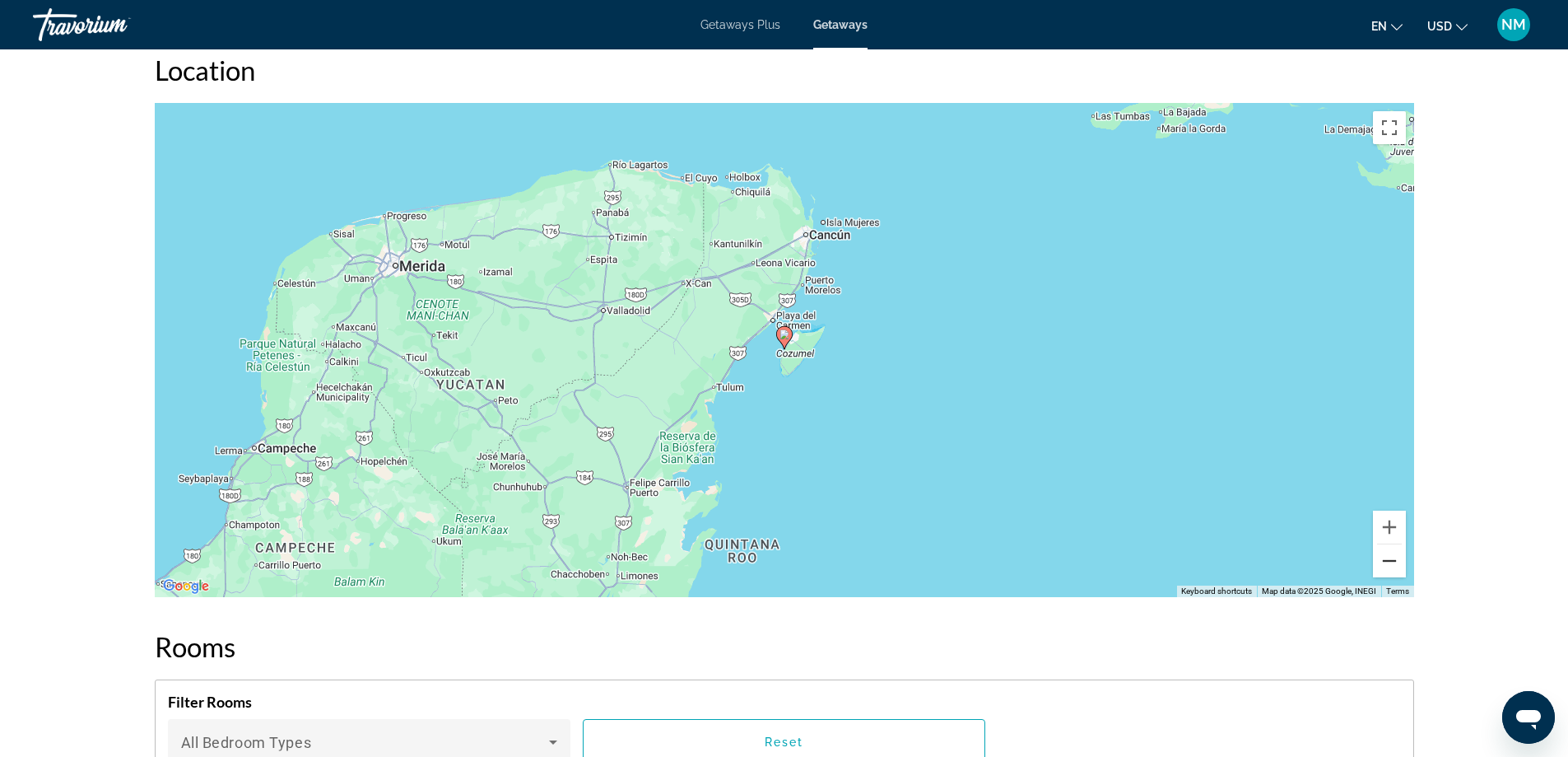
click at [1387, 544] on button "Zoom out" at bounding box center [1390, 560] width 33 height 33
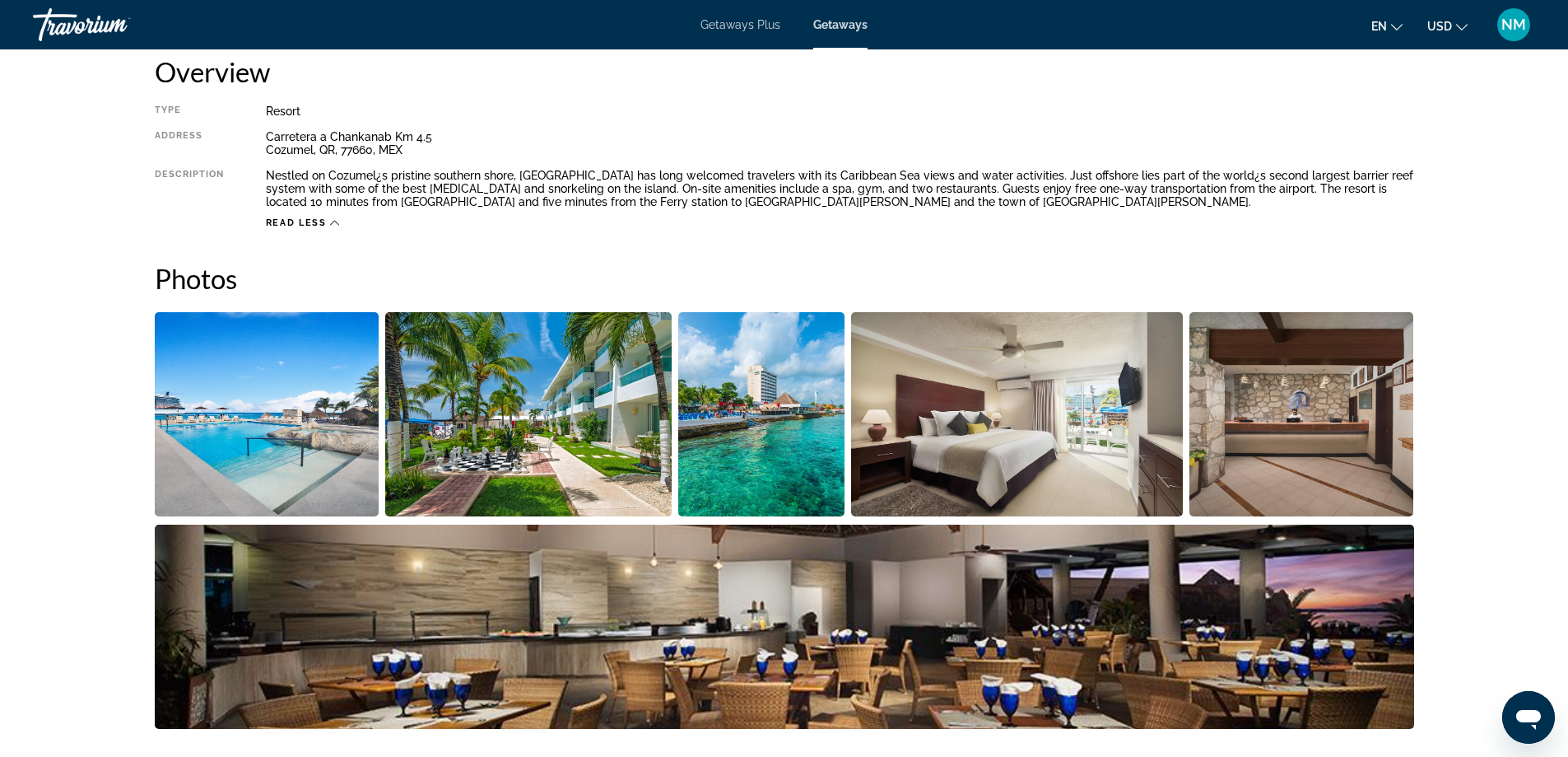
scroll to position [494, 0]
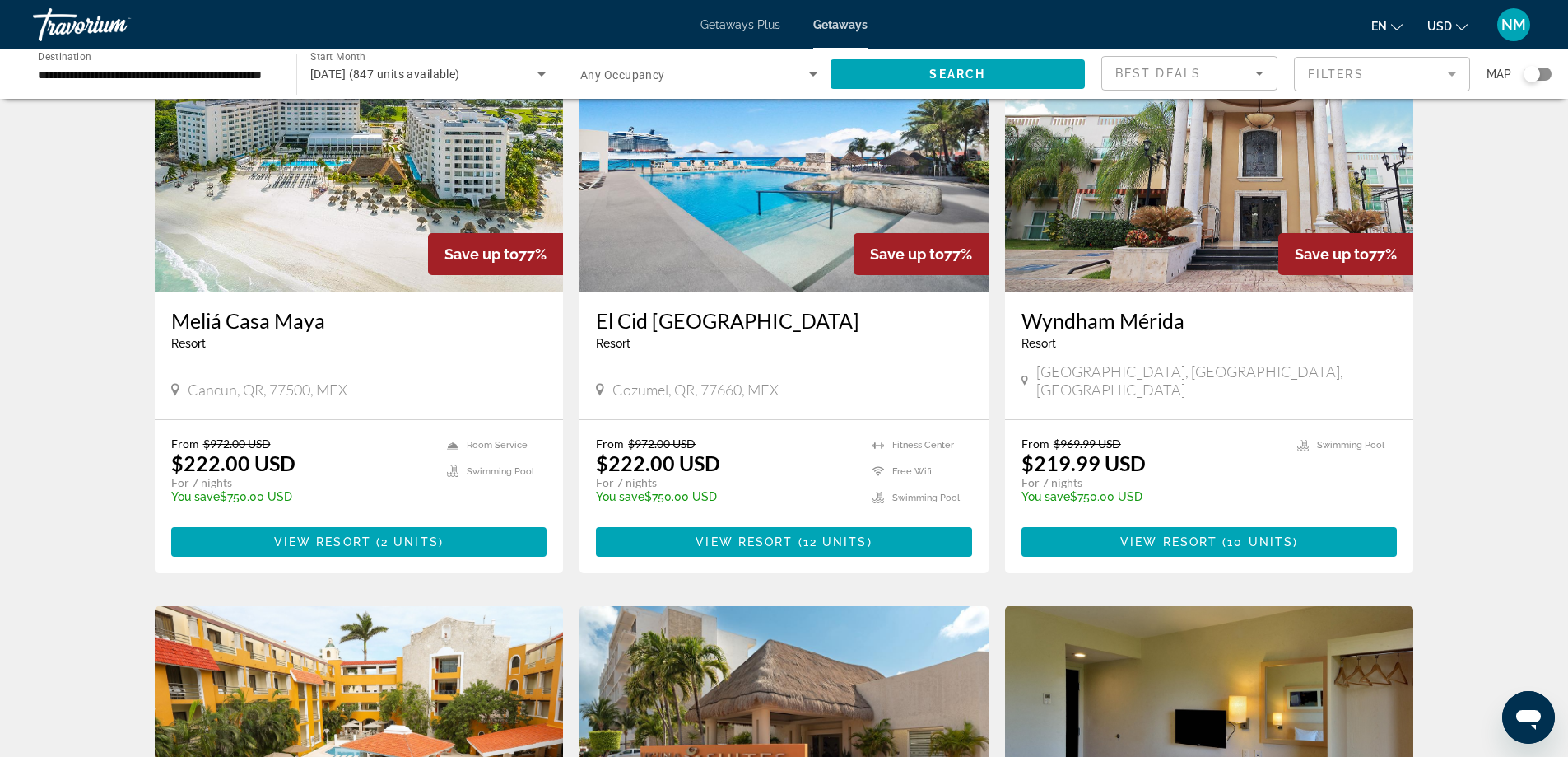
scroll to position [742, 0]
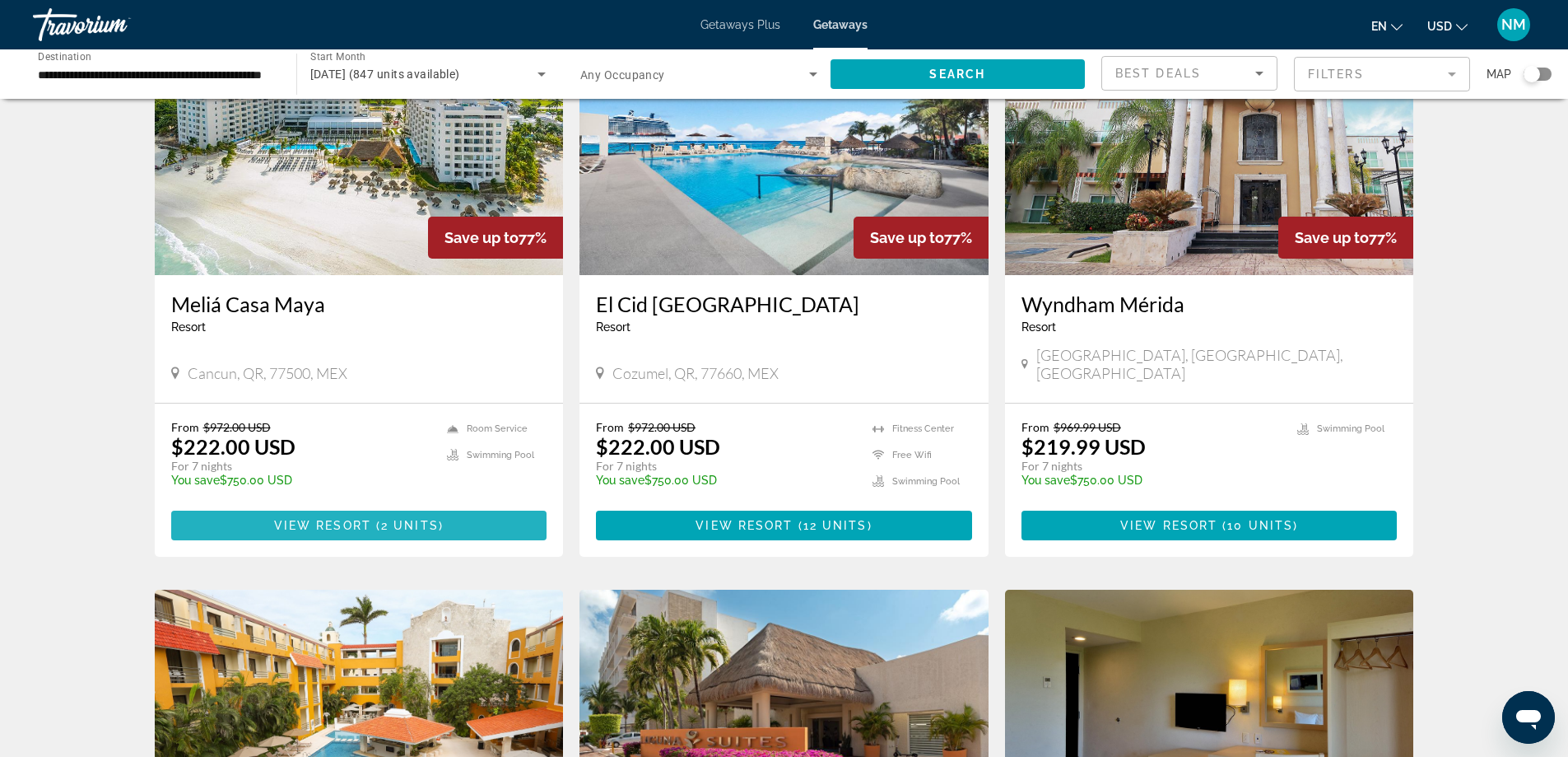
click at [317, 519] on span "View Resort" at bounding box center [322, 526] width 97 height 13
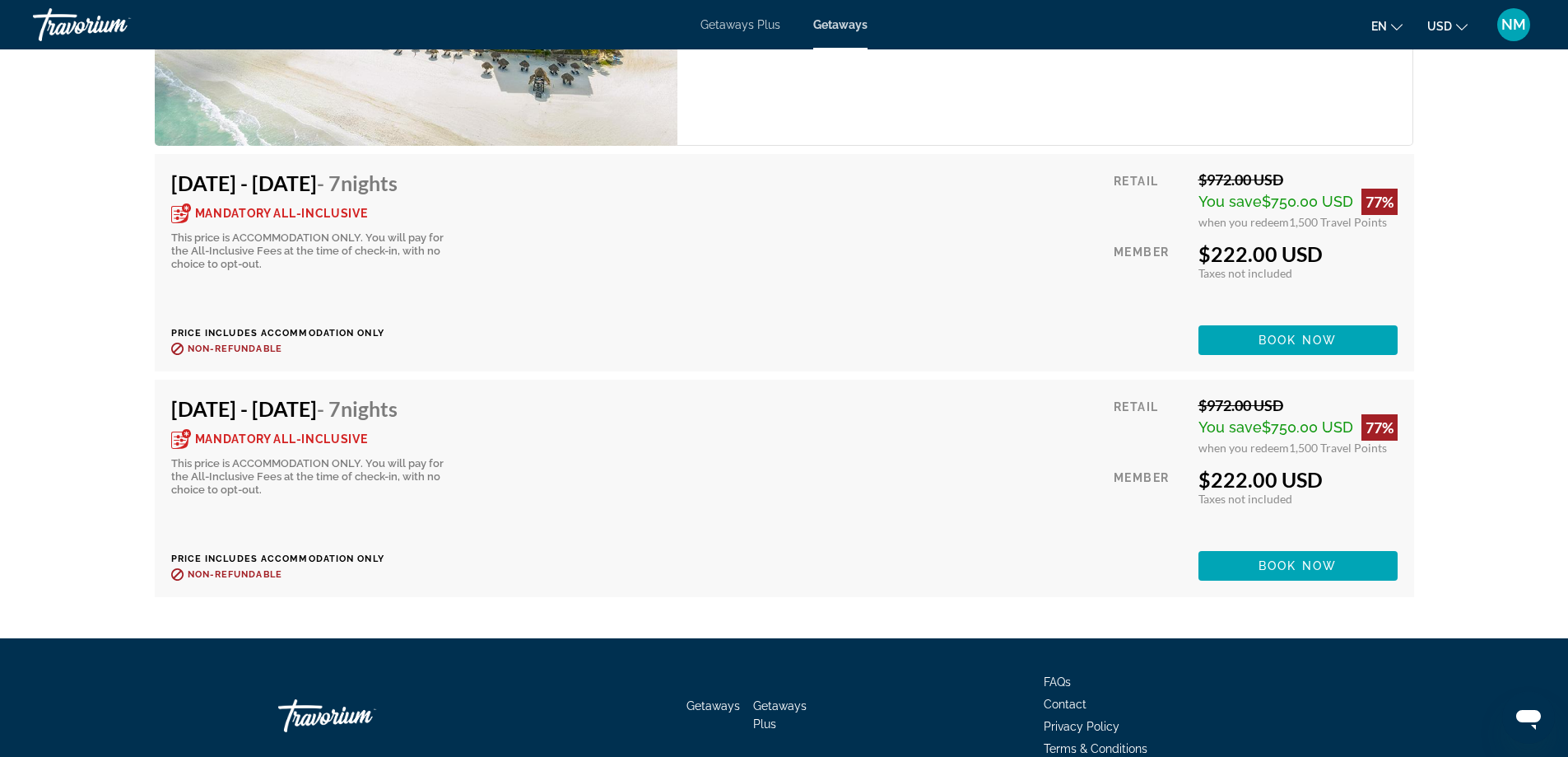
scroll to position [2965, 0]
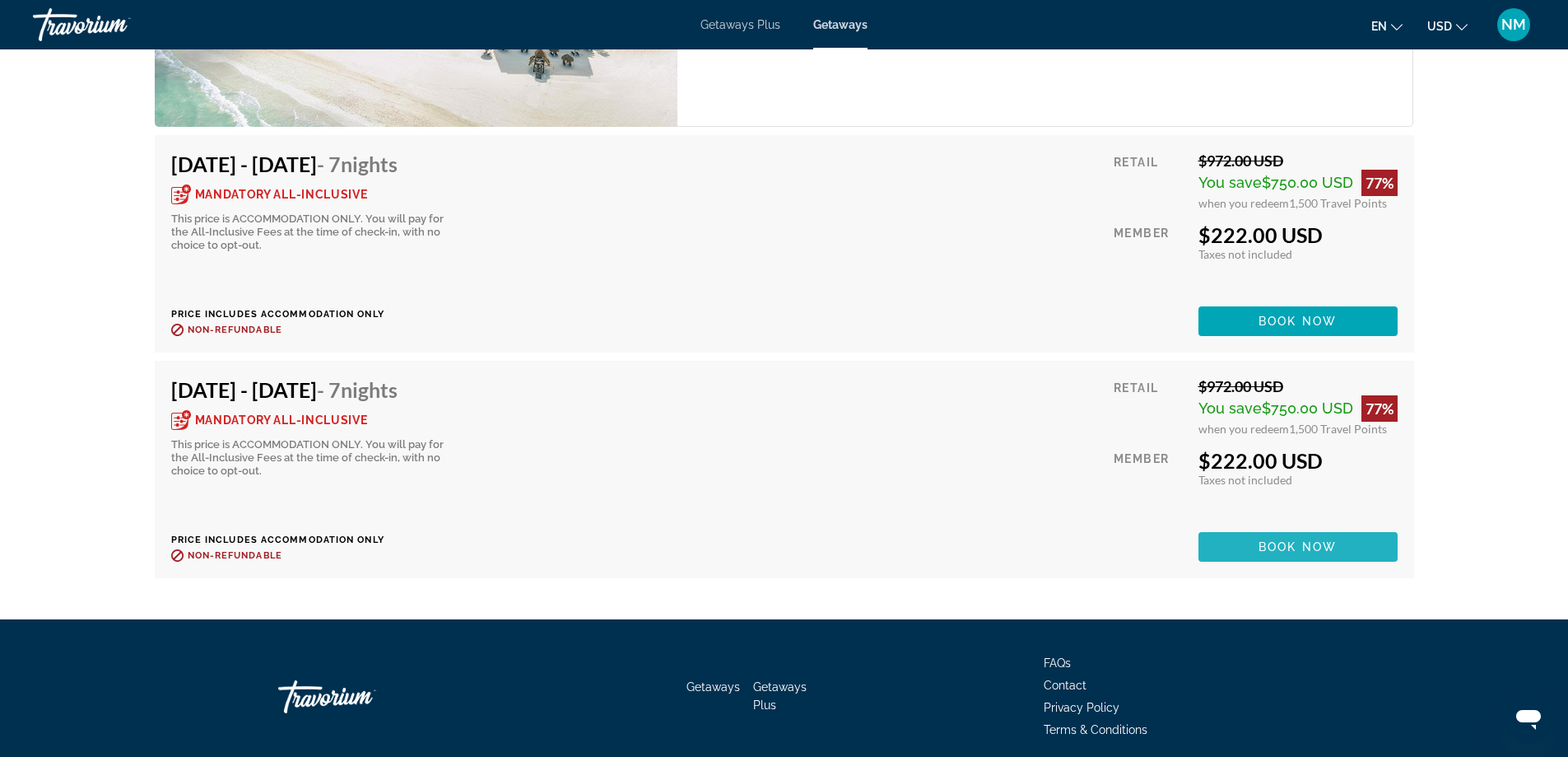
click at [1297, 544] on span "Book now" at bounding box center [1298, 547] width 79 height 13
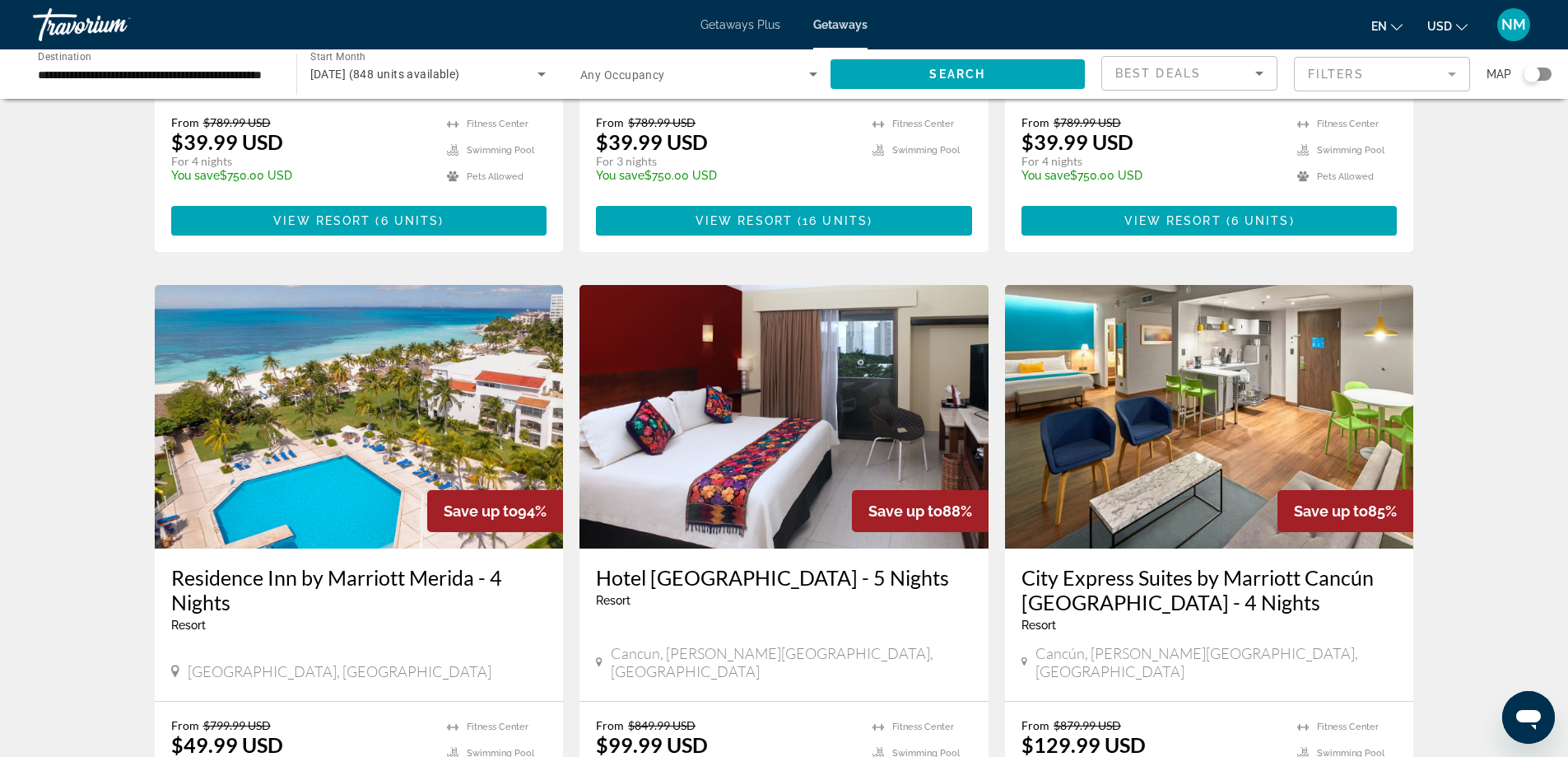
scroll to position [1976, 0]
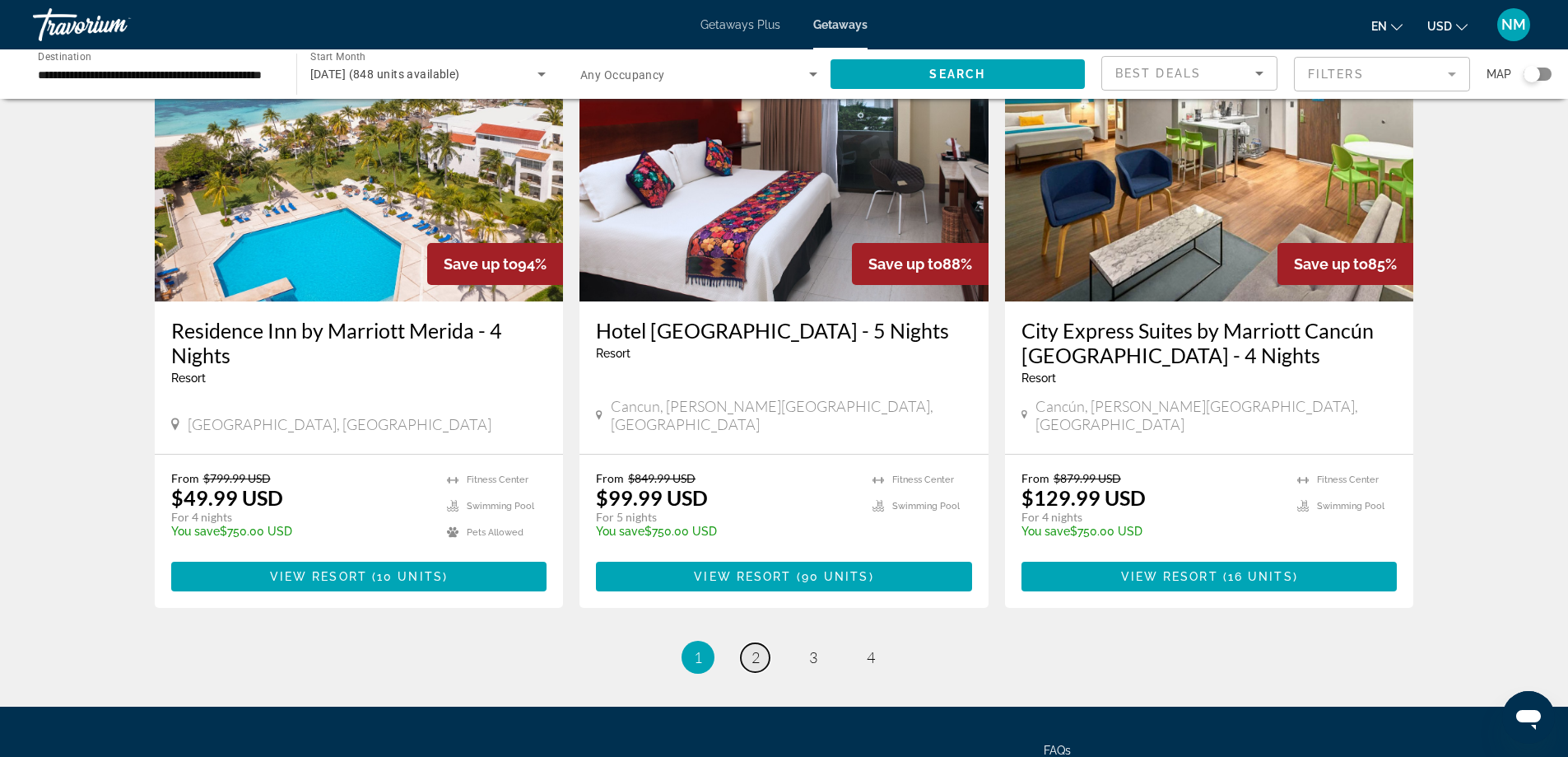
click at [754, 649] on span "2" at bounding box center [756, 657] width 9 height 18
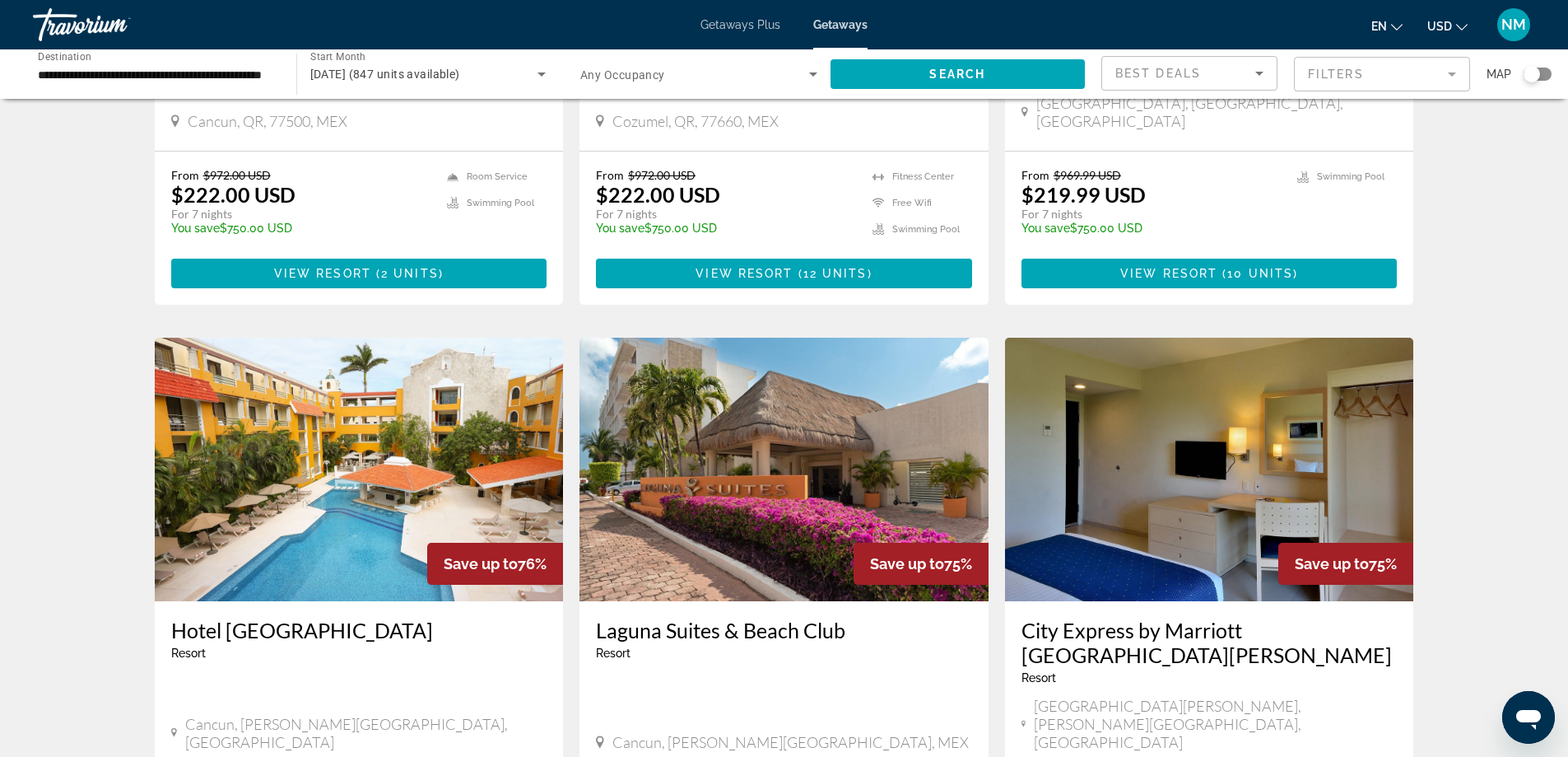
scroll to position [1241, 0]
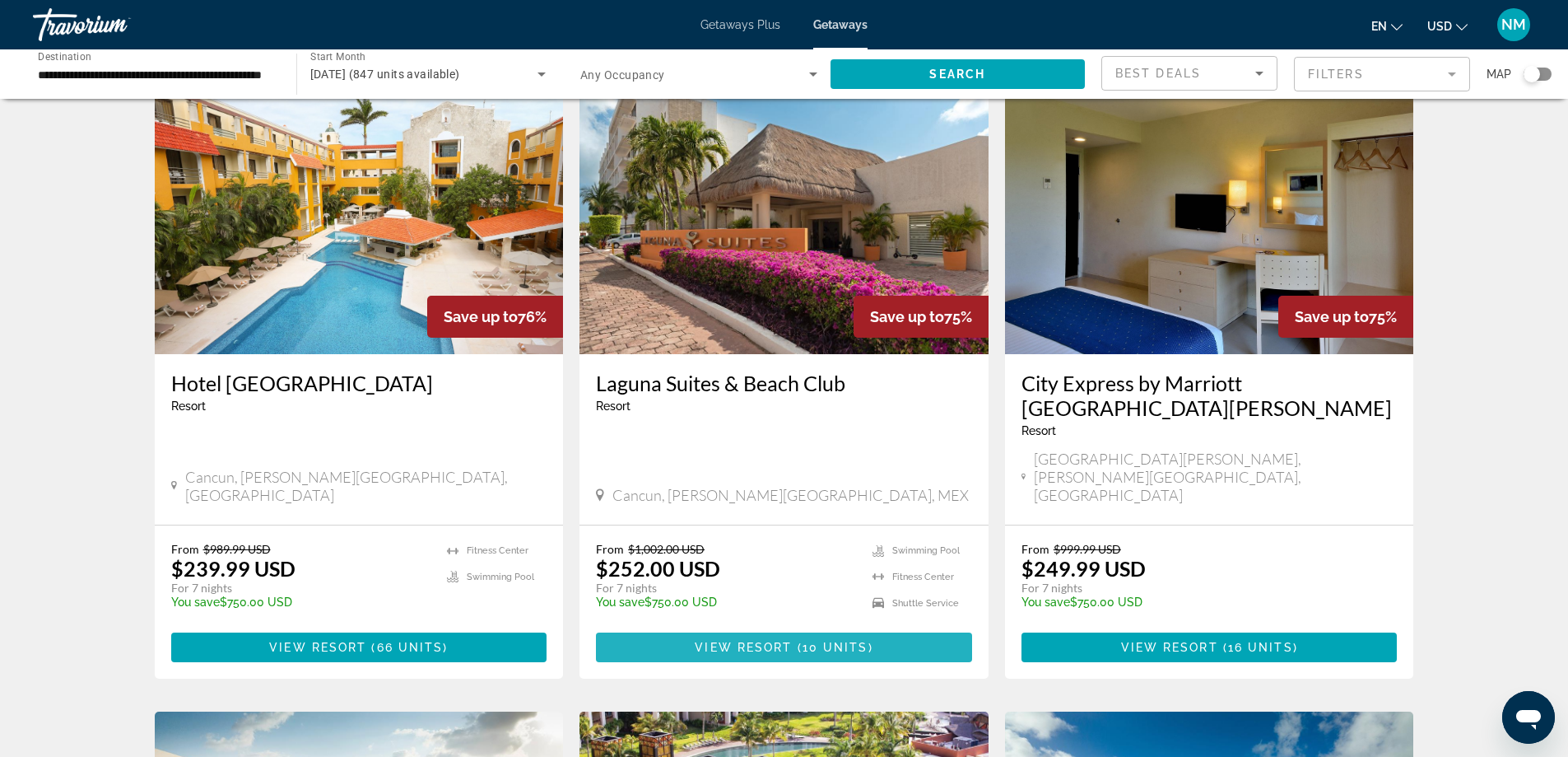
click at [763, 641] on span "View Resort" at bounding box center [742, 648] width 97 height 13
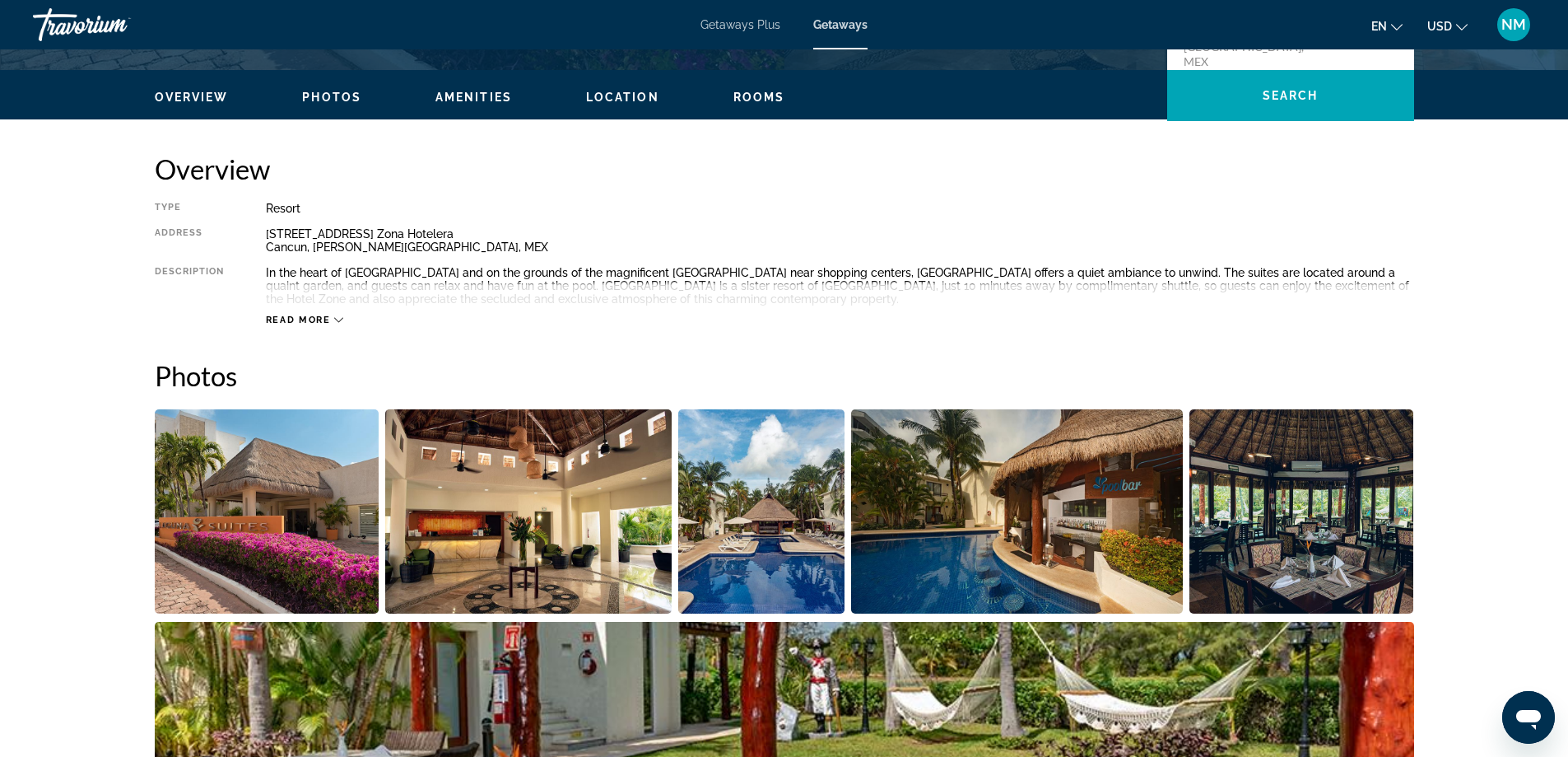
scroll to position [485, 0]
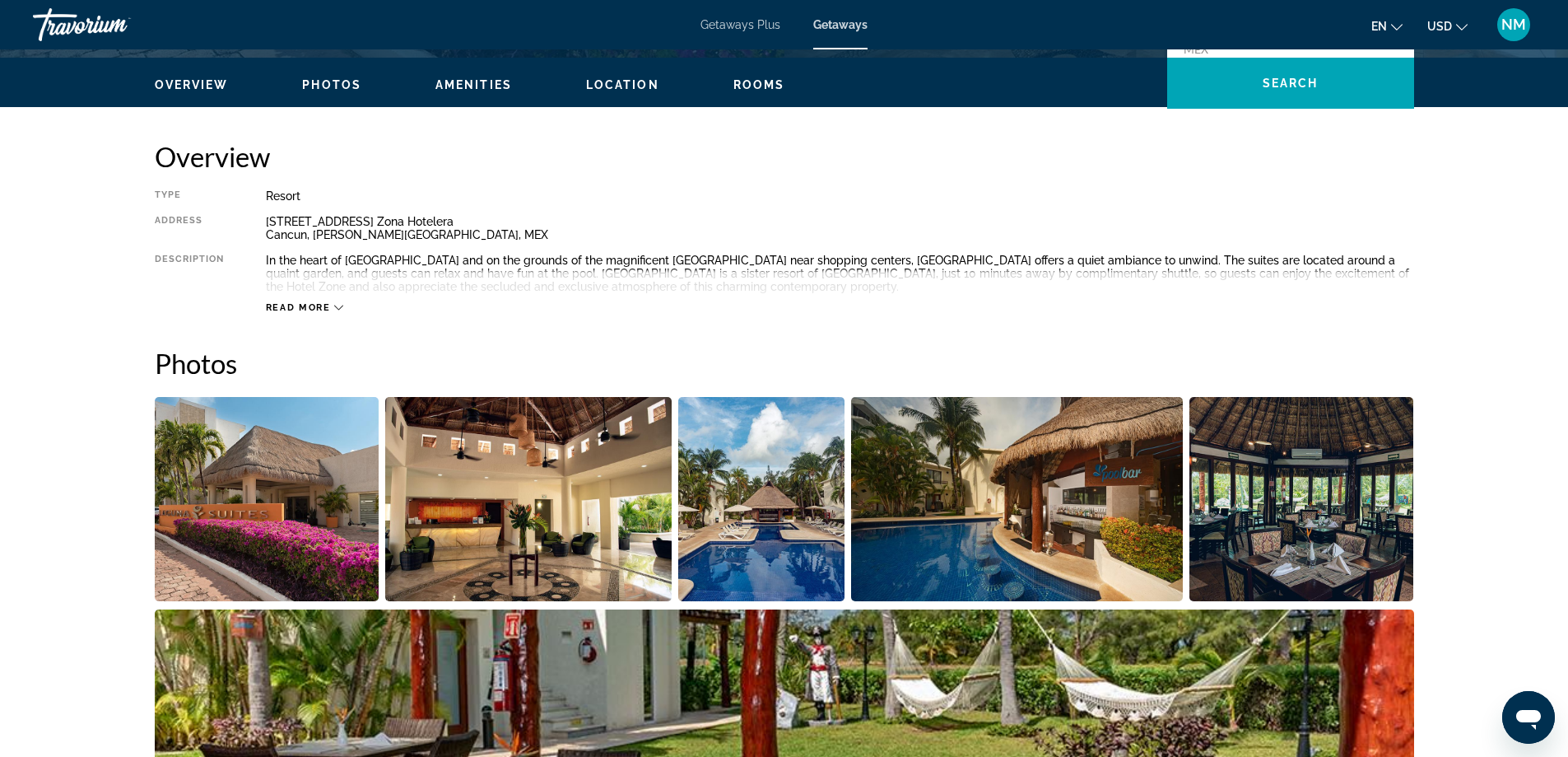
click at [762, 578] on img "Open full-screen image slider" at bounding box center [761, 499] width 167 height 204
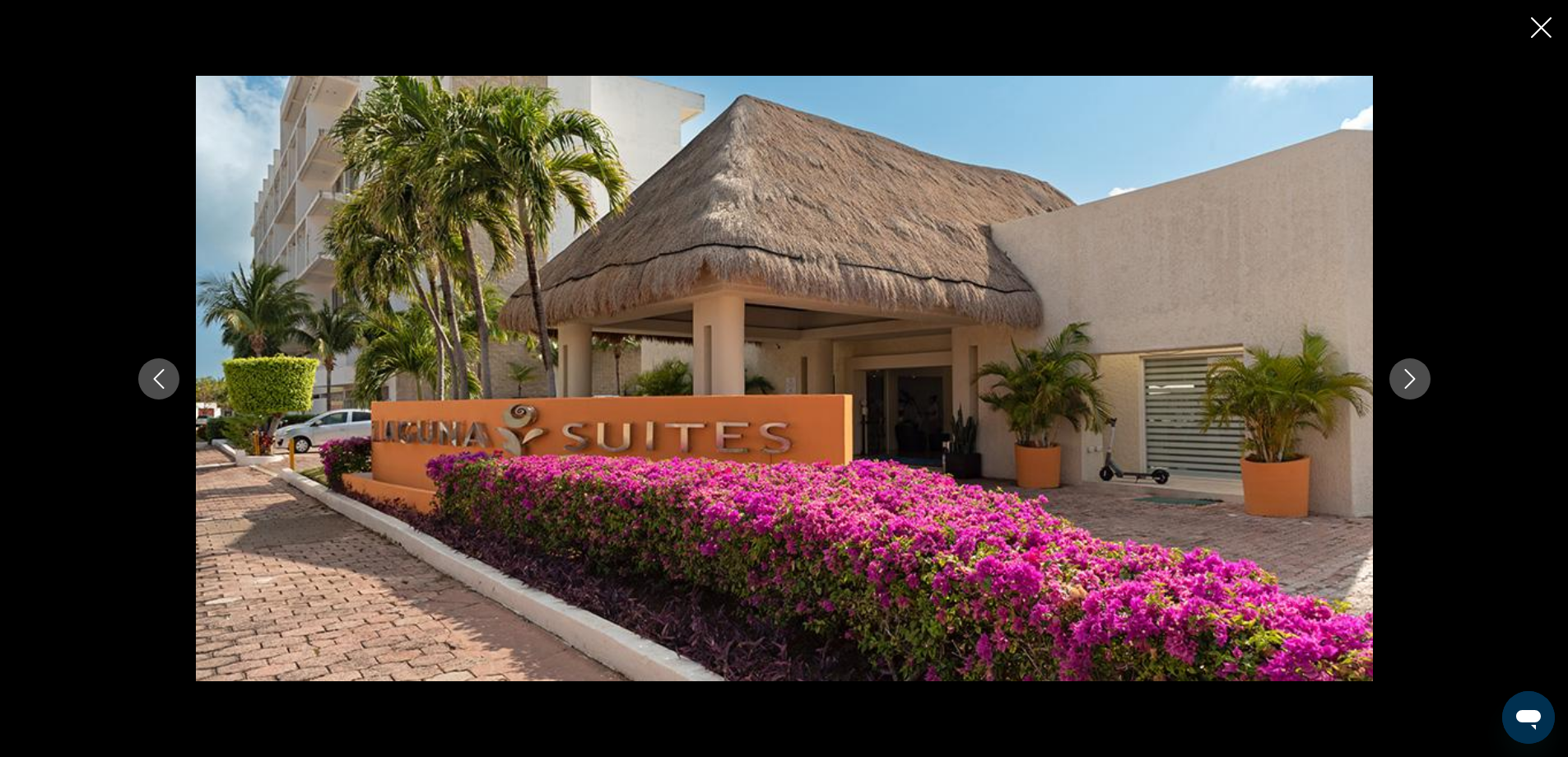
click at [1416, 379] on icon "Next image" at bounding box center [1410, 379] width 20 height 20
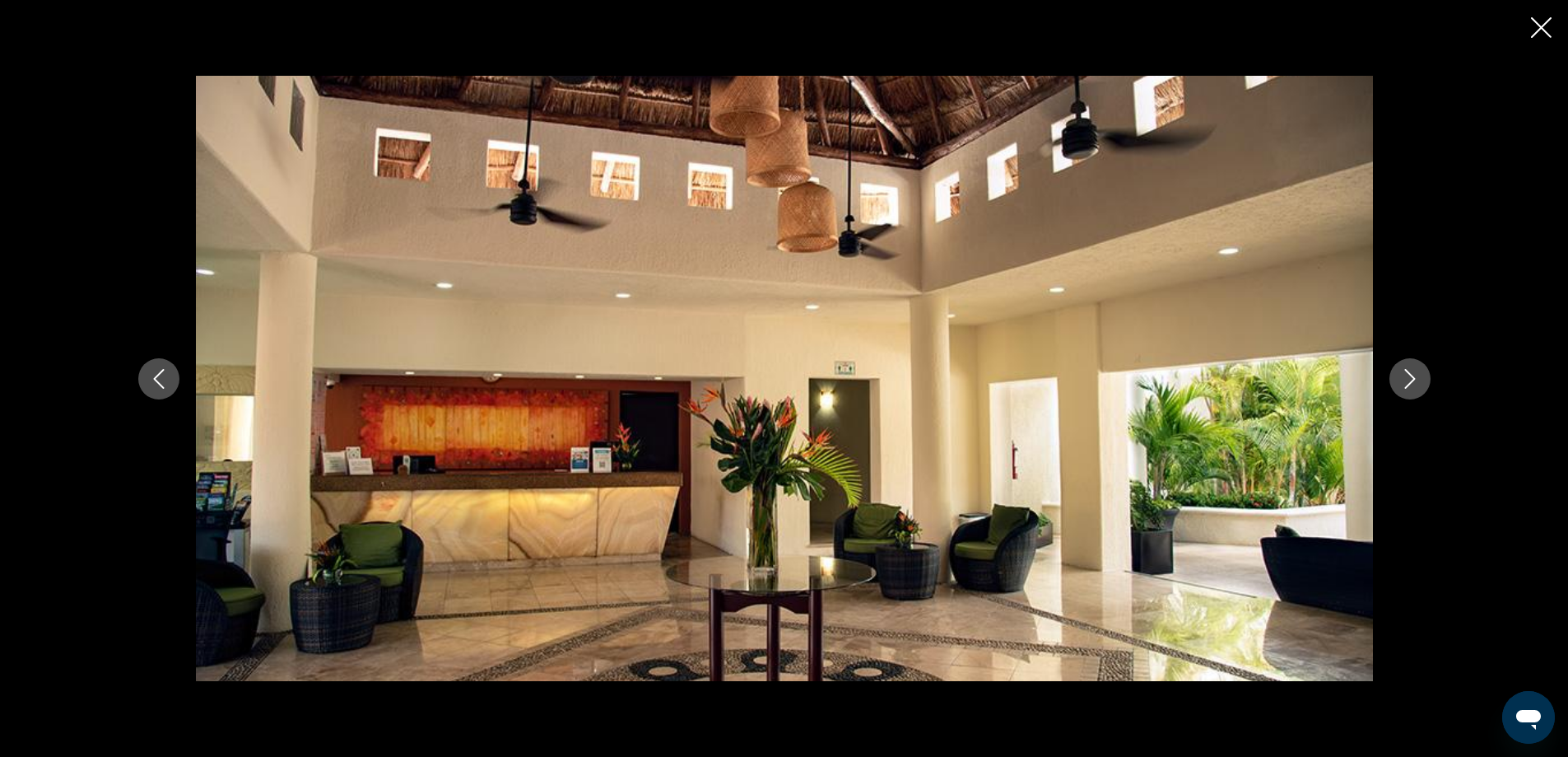
click at [1411, 380] on icon "Next image" at bounding box center [1410, 379] width 20 height 20
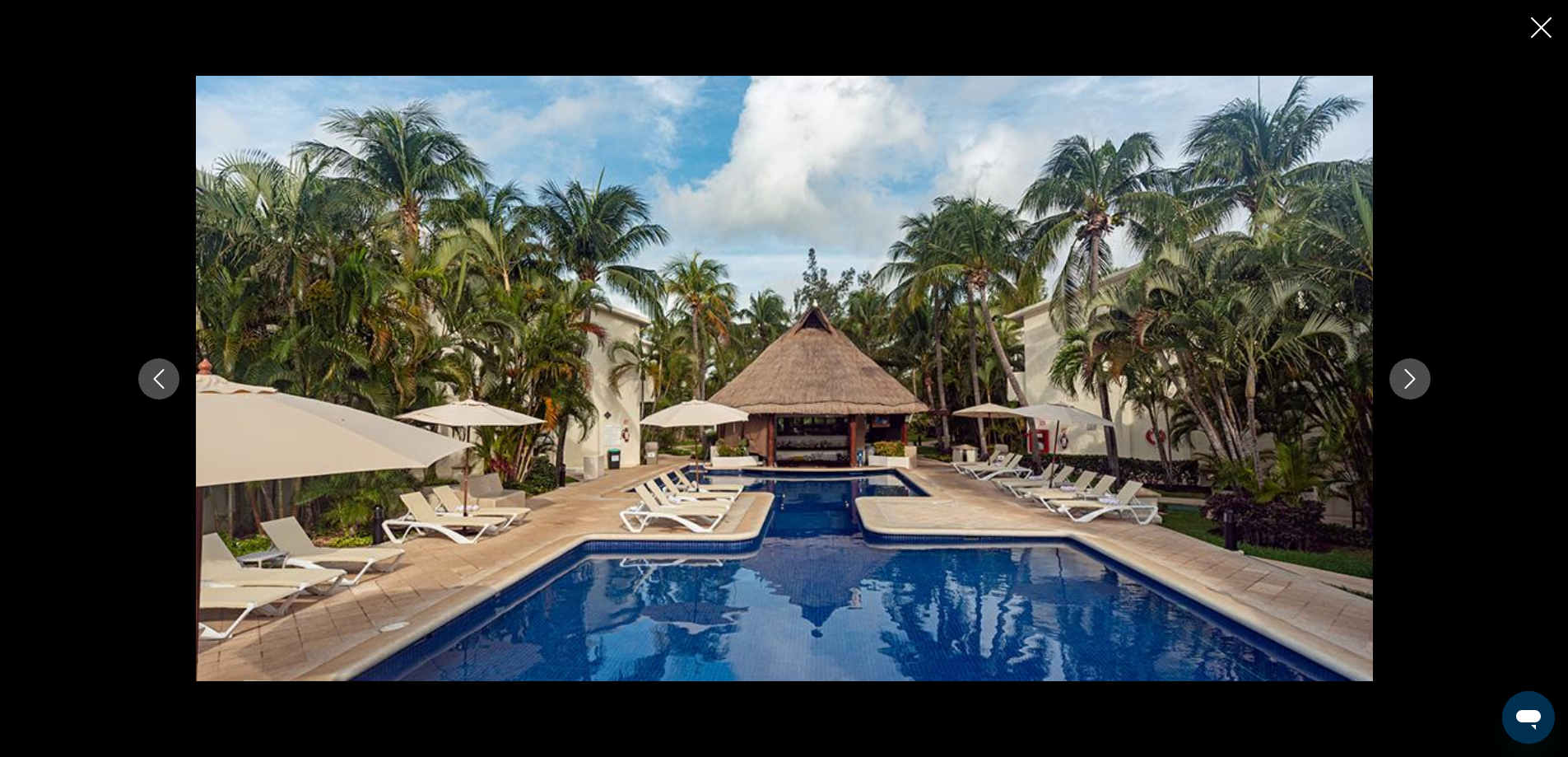
click at [1407, 377] on icon "Next image" at bounding box center [1410, 379] width 20 height 20
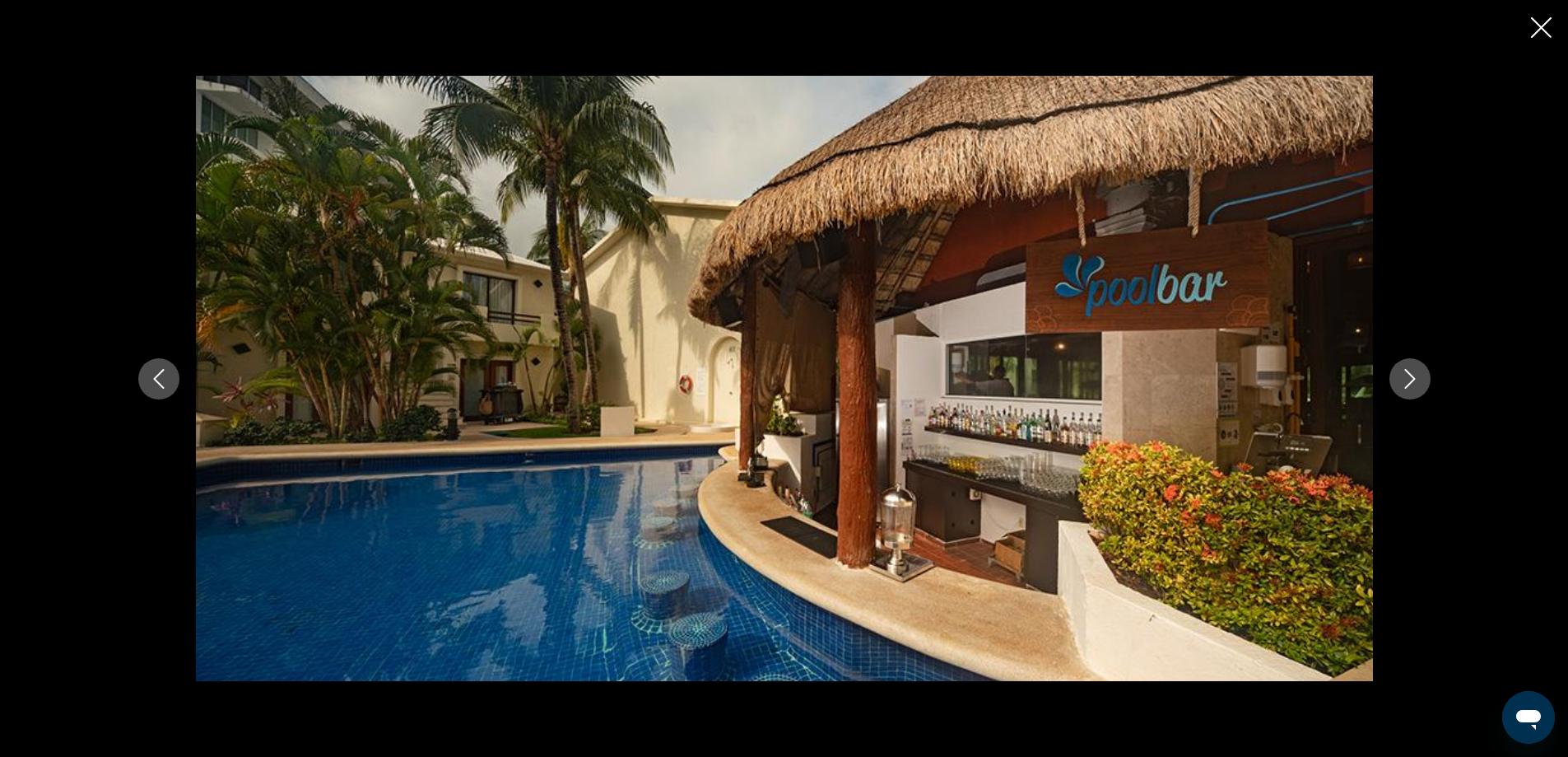
click at [1407, 377] on icon "Next image" at bounding box center [1410, 379] width 20 height 20
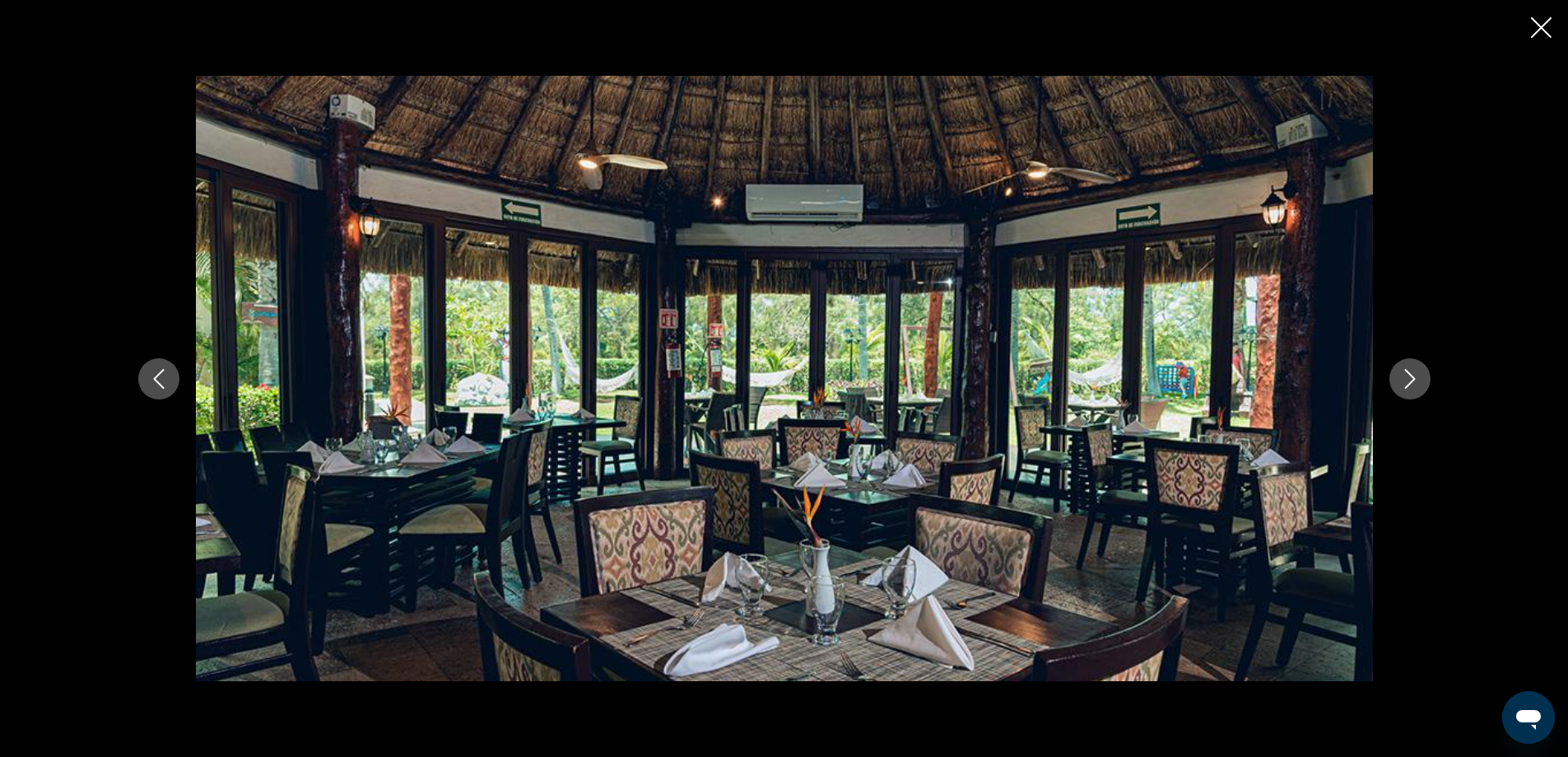
click at [1407, 377] on icon "Next image" at bounding box center [1410, 379] width 20 height 20
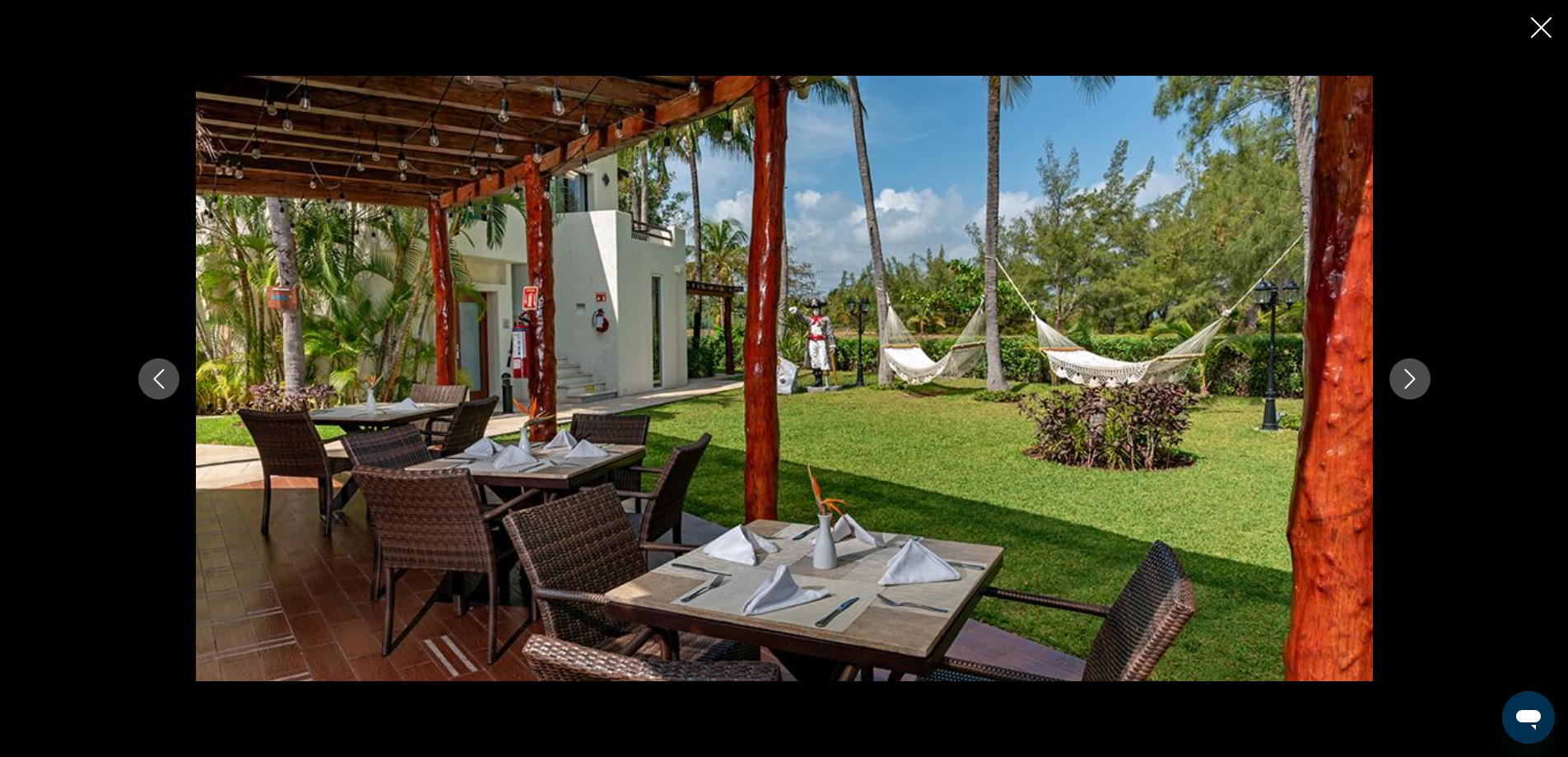
click at [1407, 377] on icon "Next image" at bounding box center [1410, 379] width 20 height 20
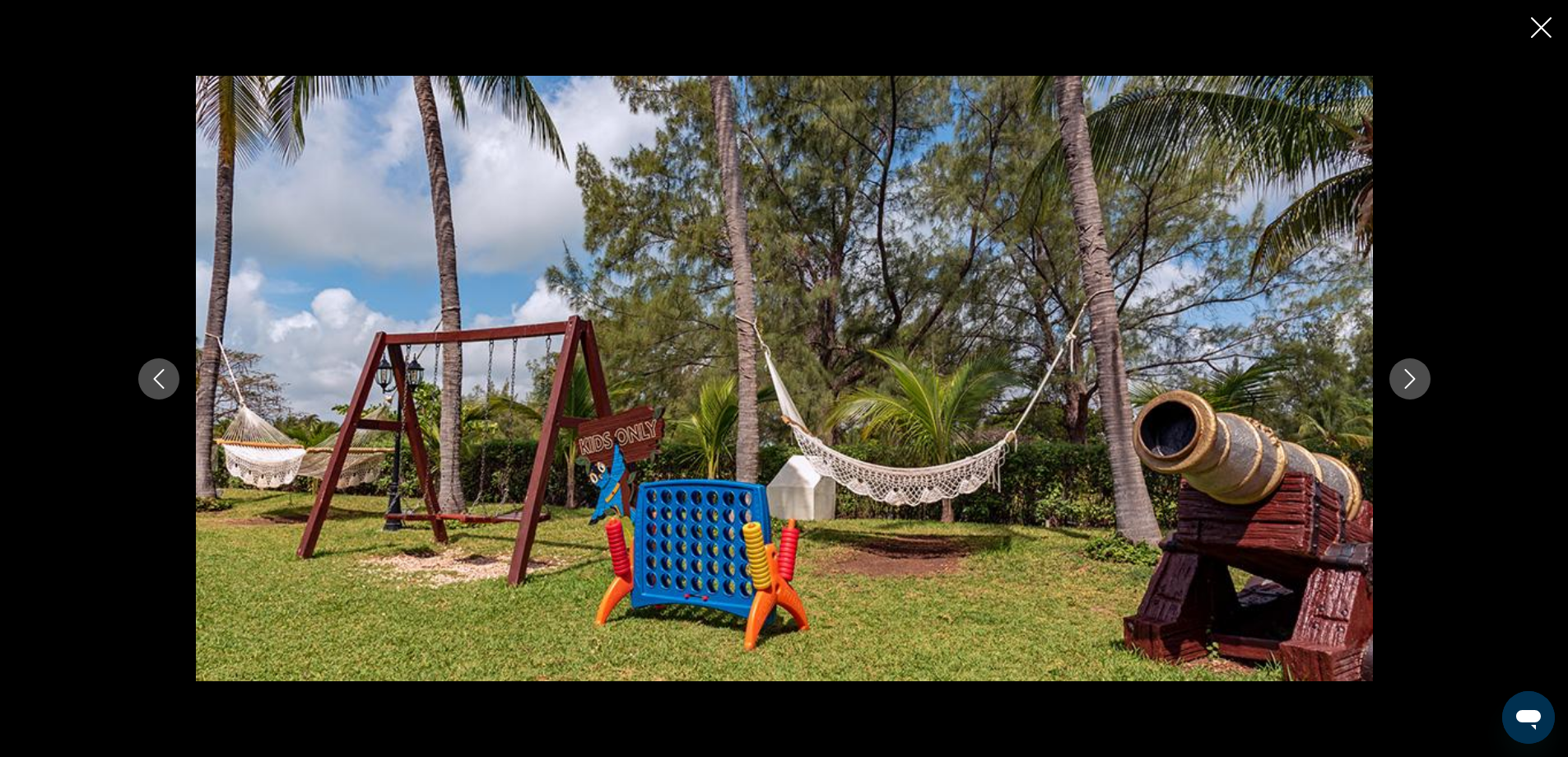
click at [1407, 377] on icon "Next image" at bounding box center [1410, 379] width 20 height 20
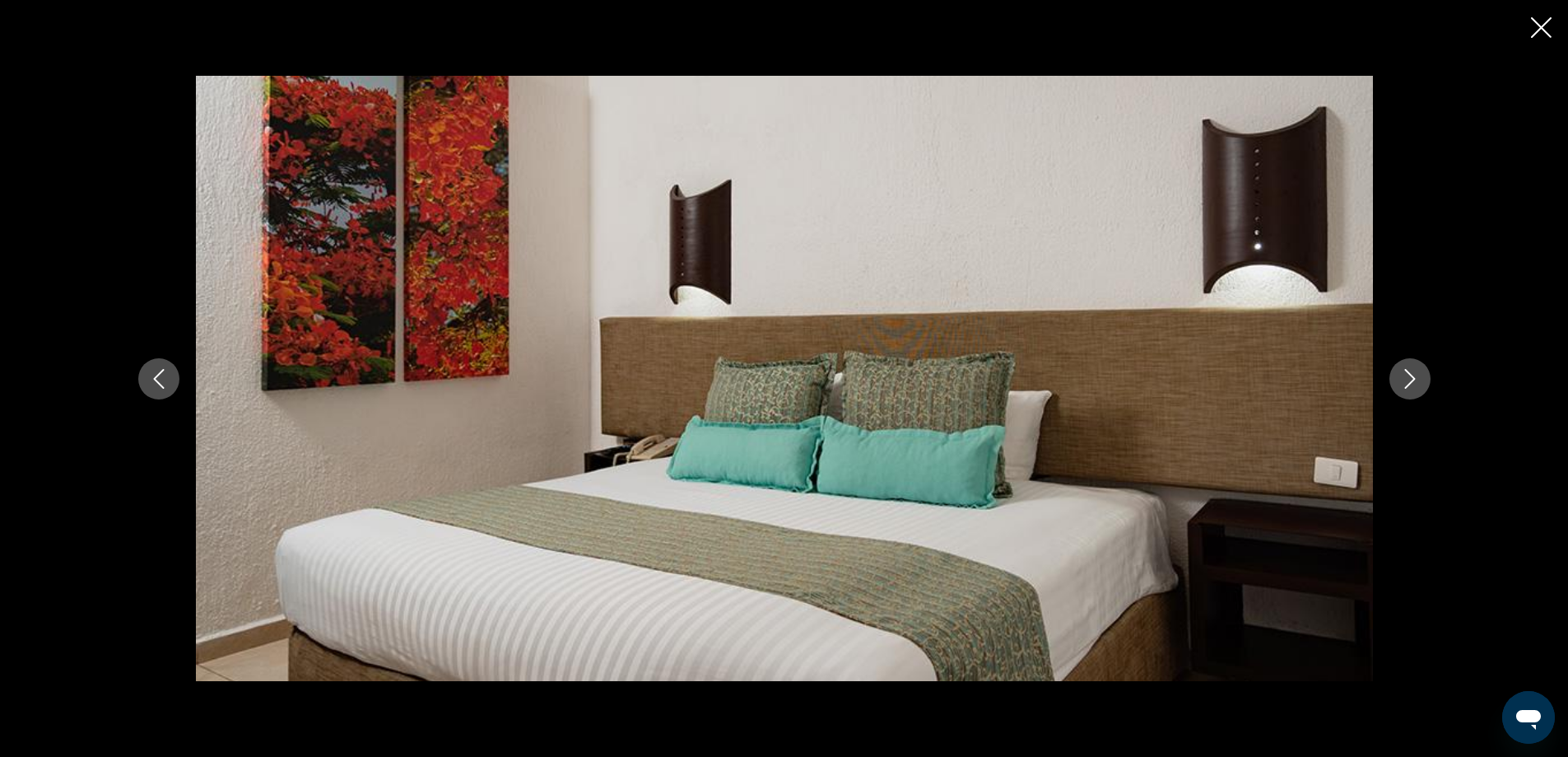
click at [1407, 377] on icon "Next image" at bounding box center [1410, 379] width 20 height 20
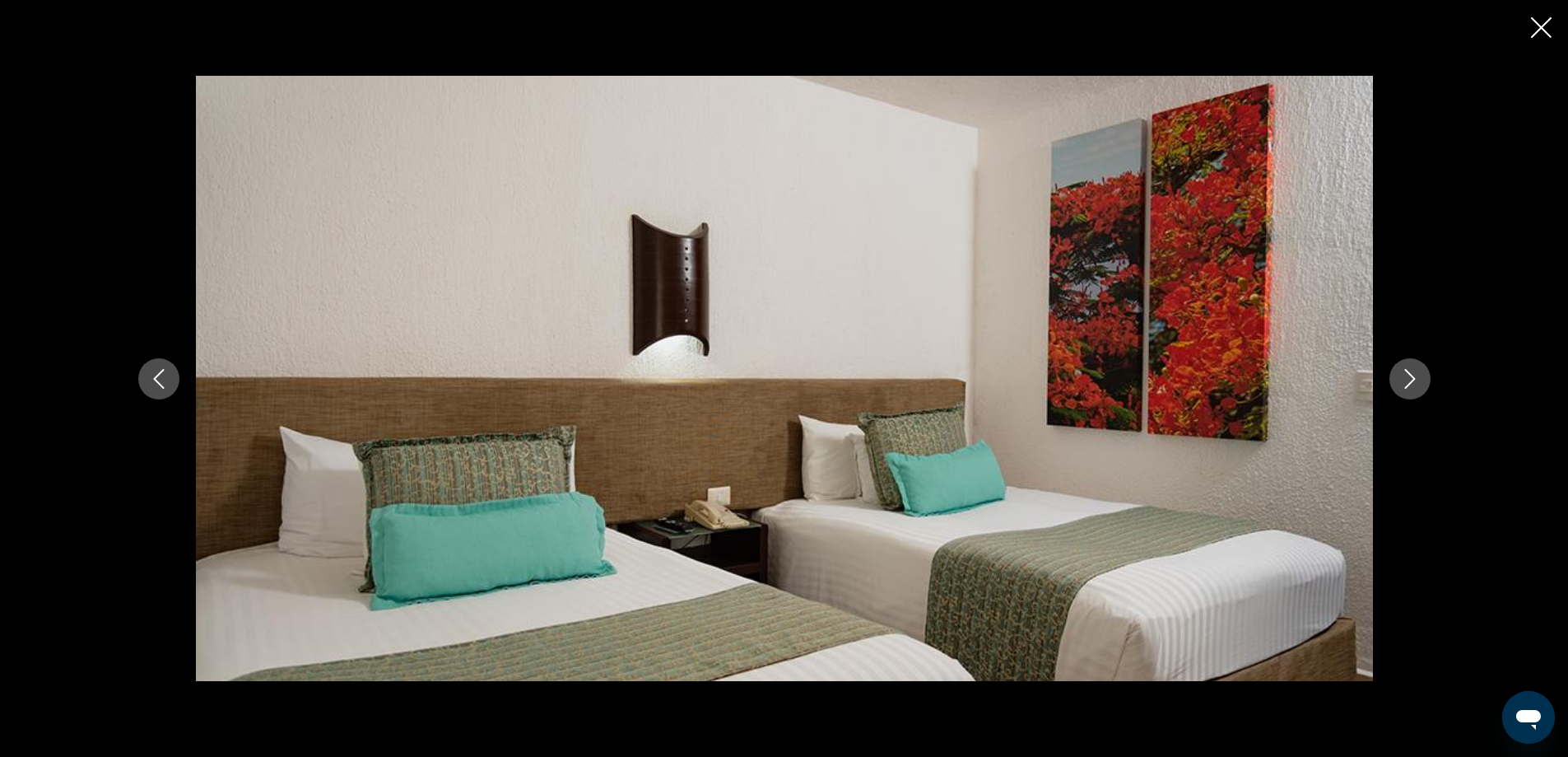
click at [1407, 377] on icon "Next image" at bounding box center [1410, 379] width 20 height 20
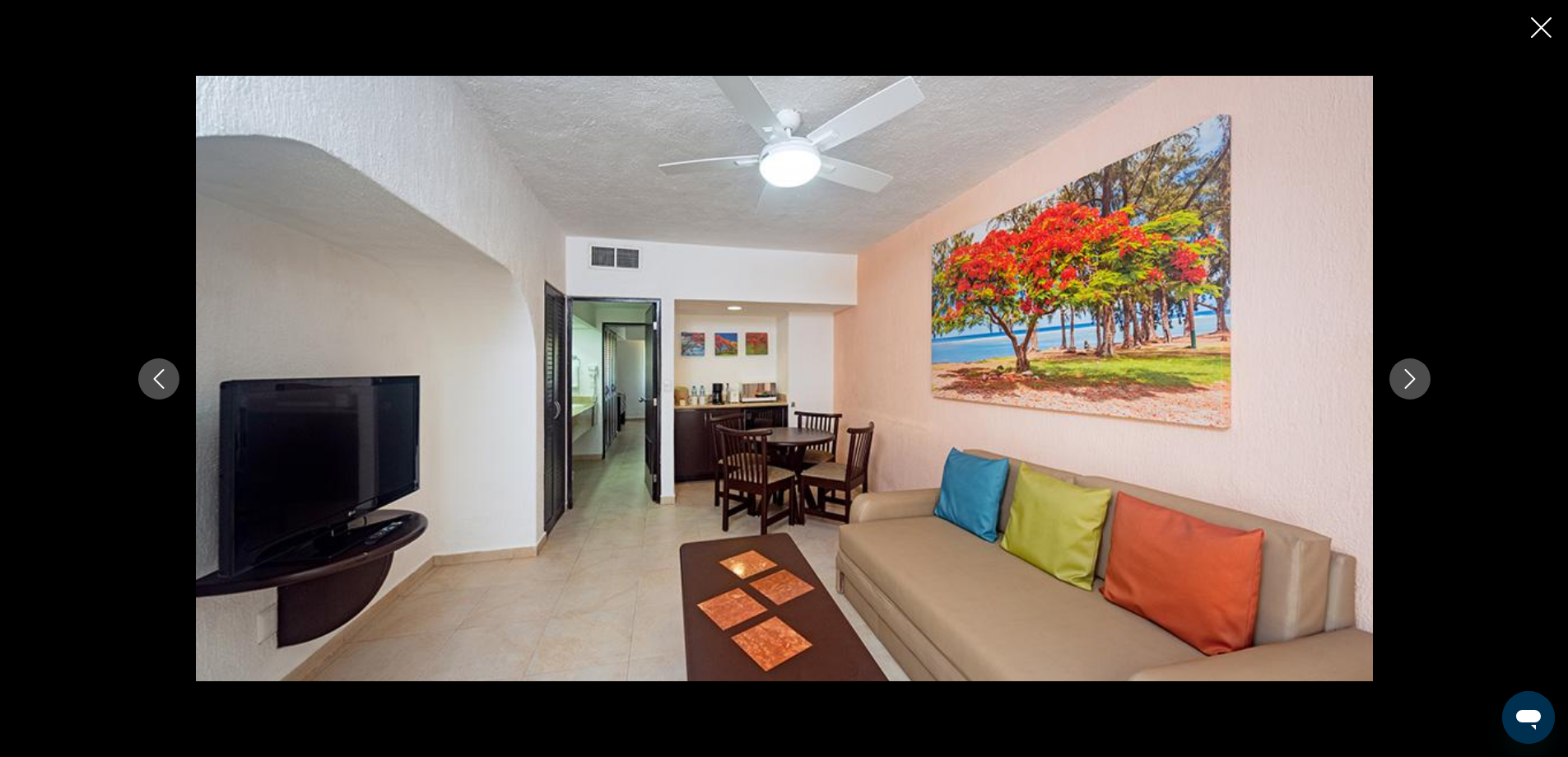
click at [1407, 377] on icon "Next image" at bounding box center [1410, 379] width 20 height 20
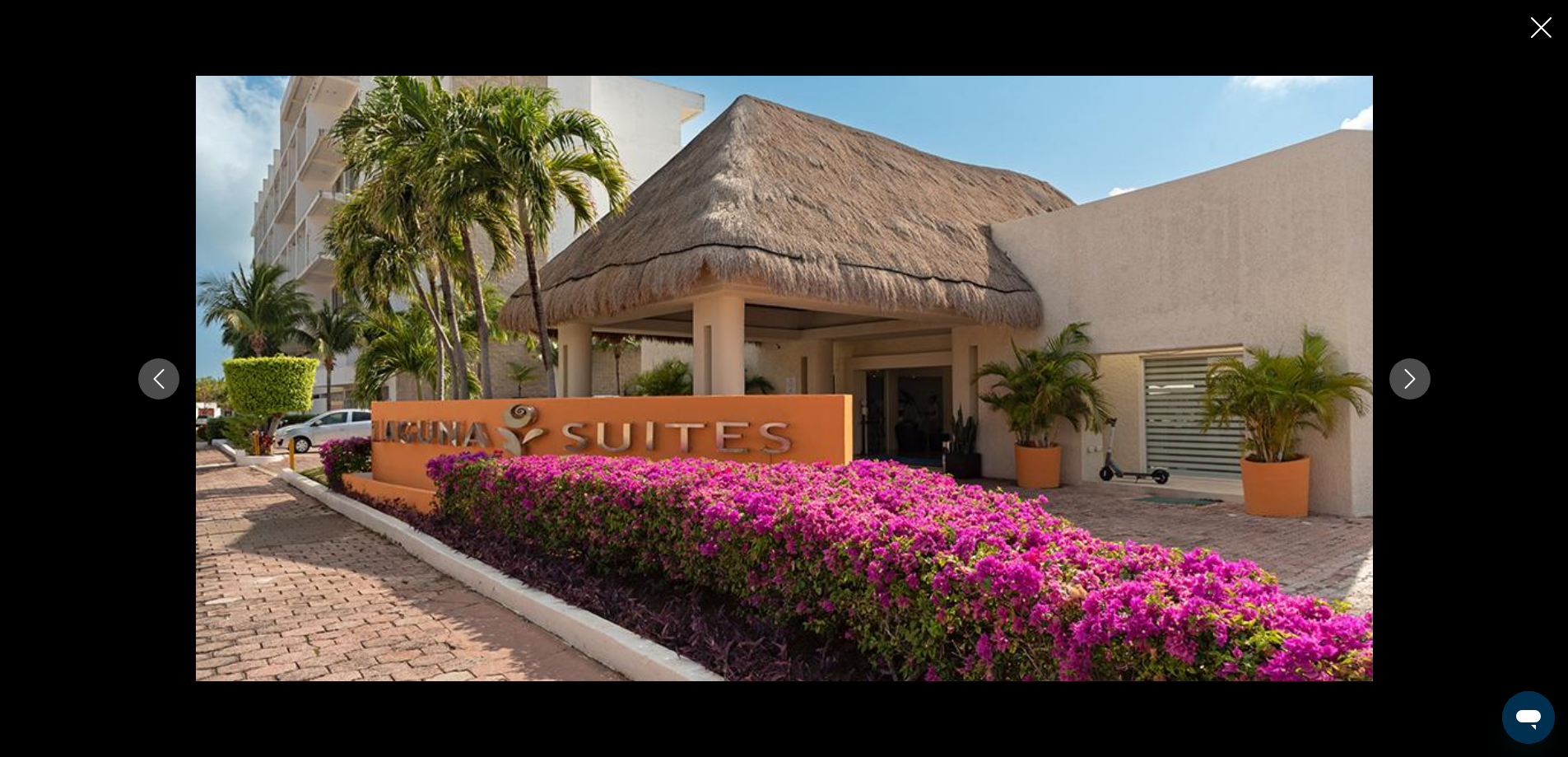
click at [1408, 377] on icon "Next image" at bounding box center [1410, 379] width 20 height 20
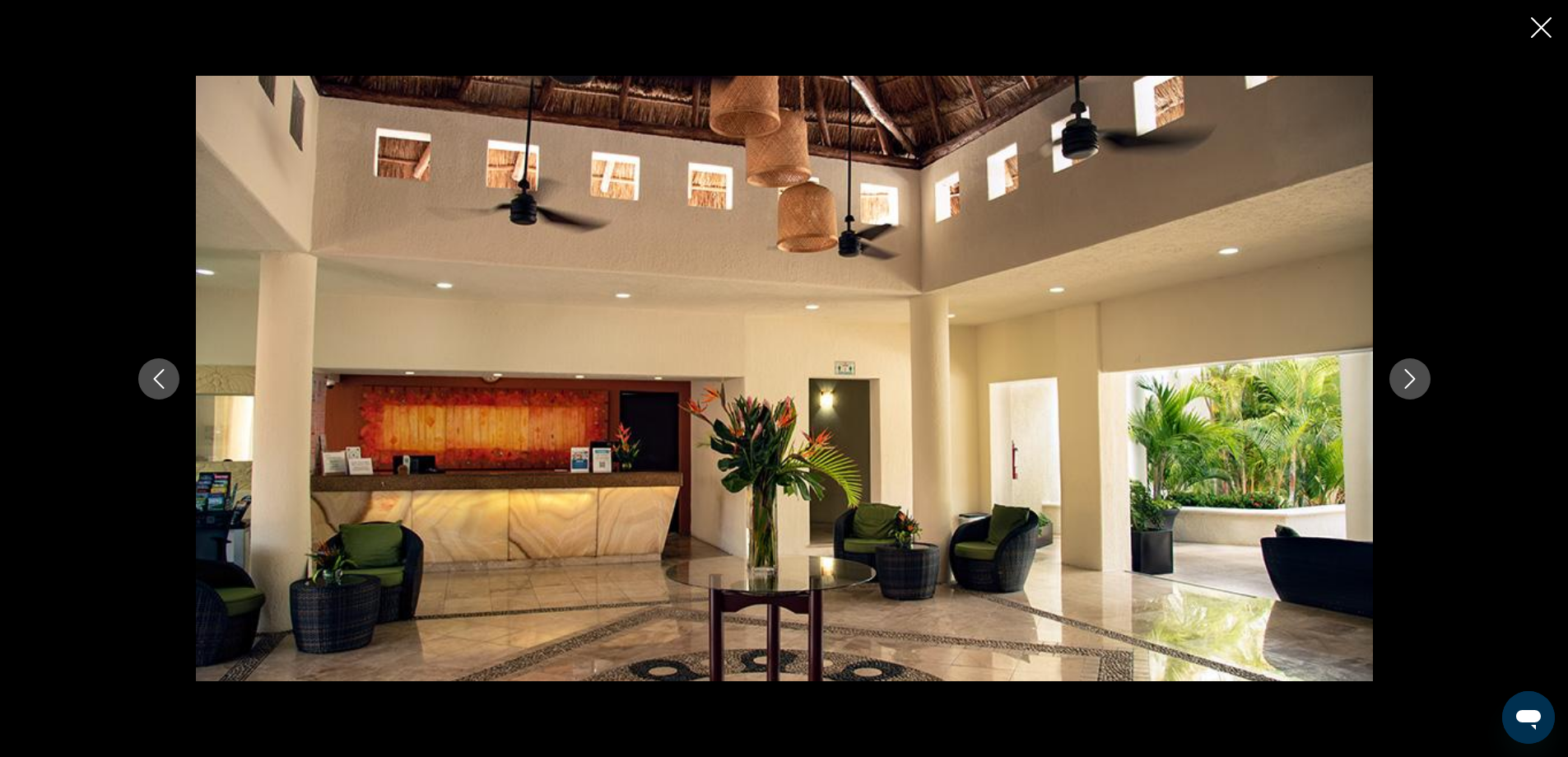
click at [1539, 23] on icon "Close slideshow" at bounding box center [1541, 27] width 20 height 20
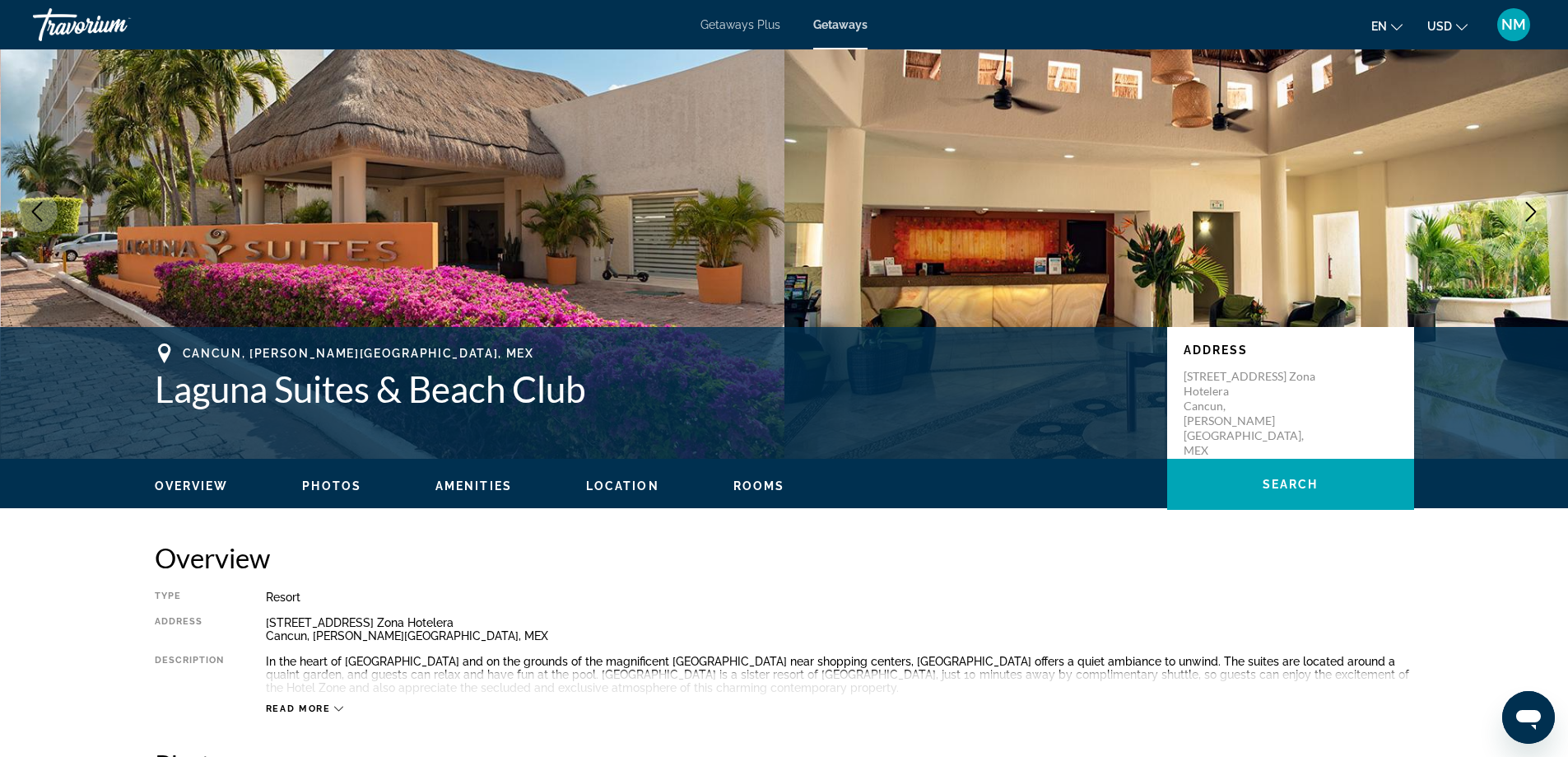
scroll to position [0, 0]
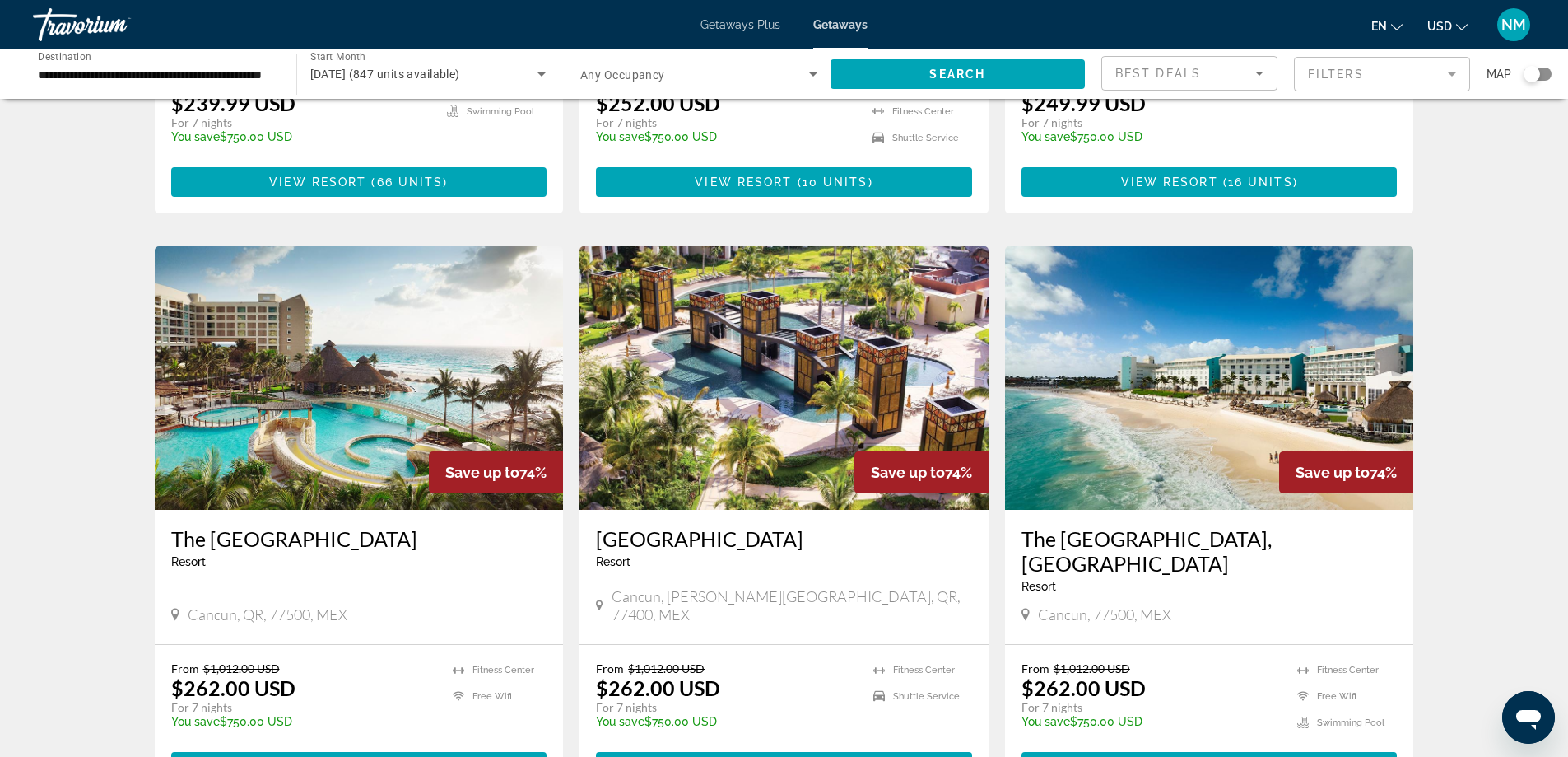
scroll to position [1730, 0]
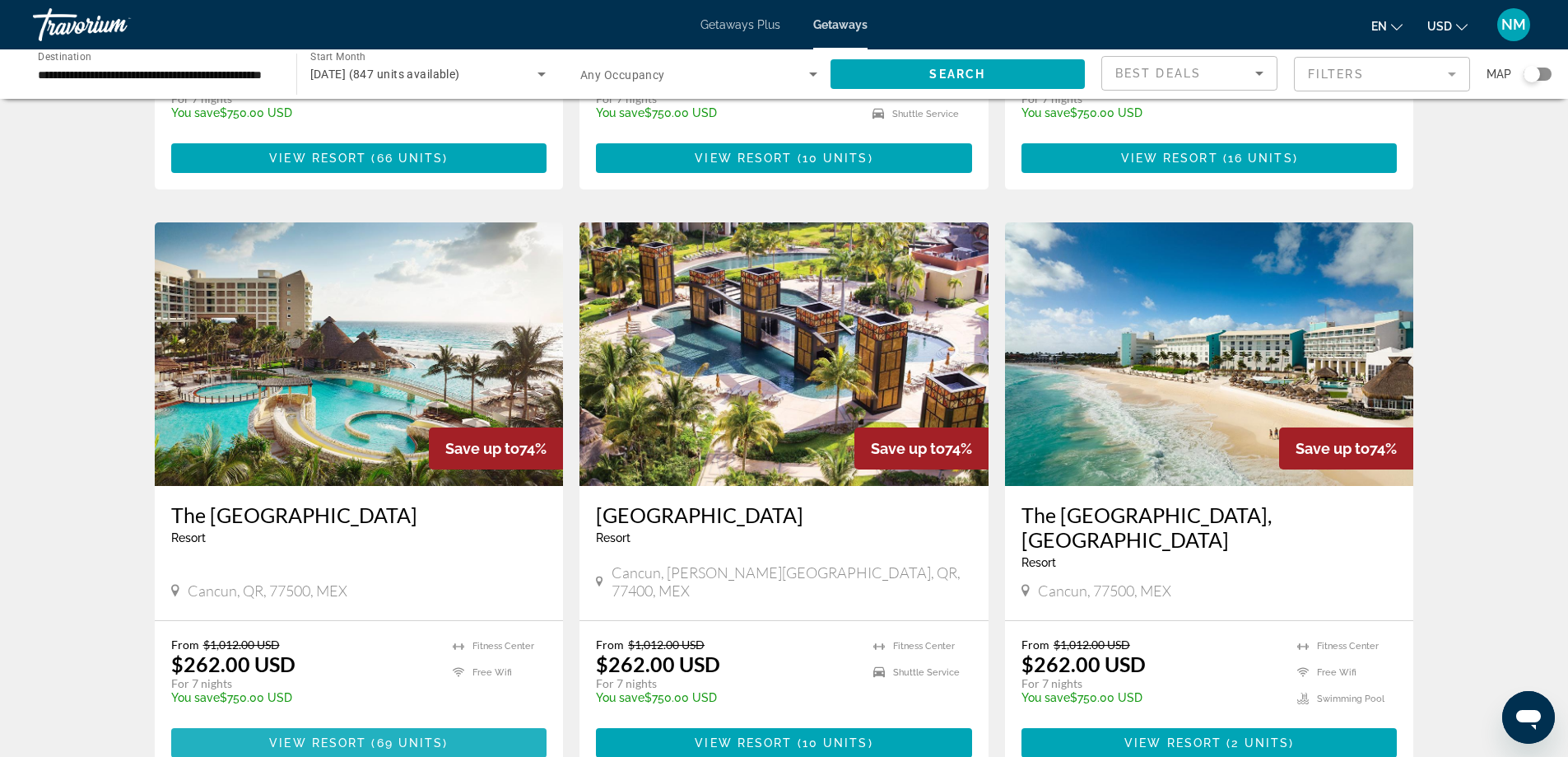
click at [391, 736] on span "69 units" at bounding box center [410, 743] width 67 height 13
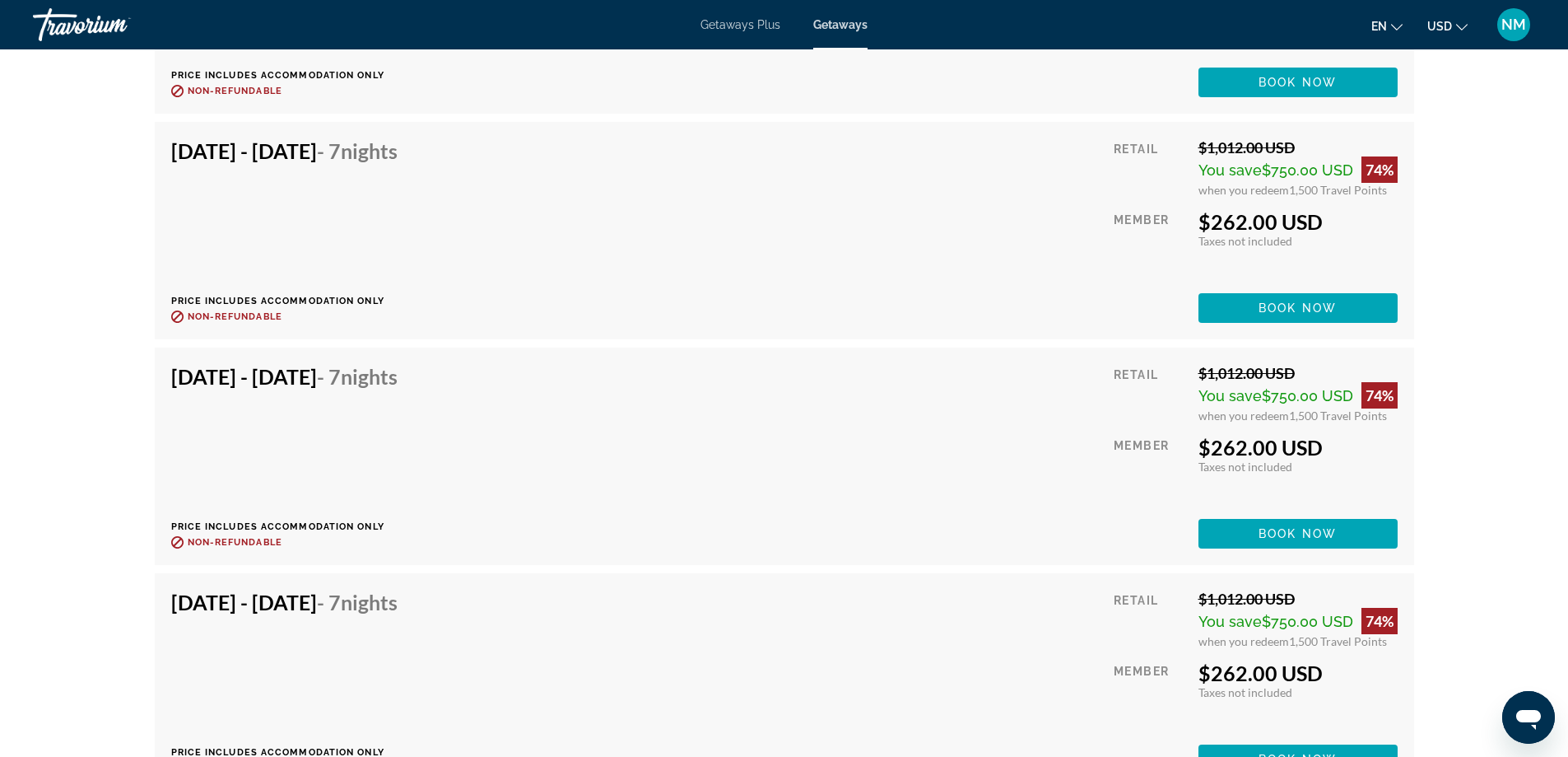
scroll to position [3459, 0]
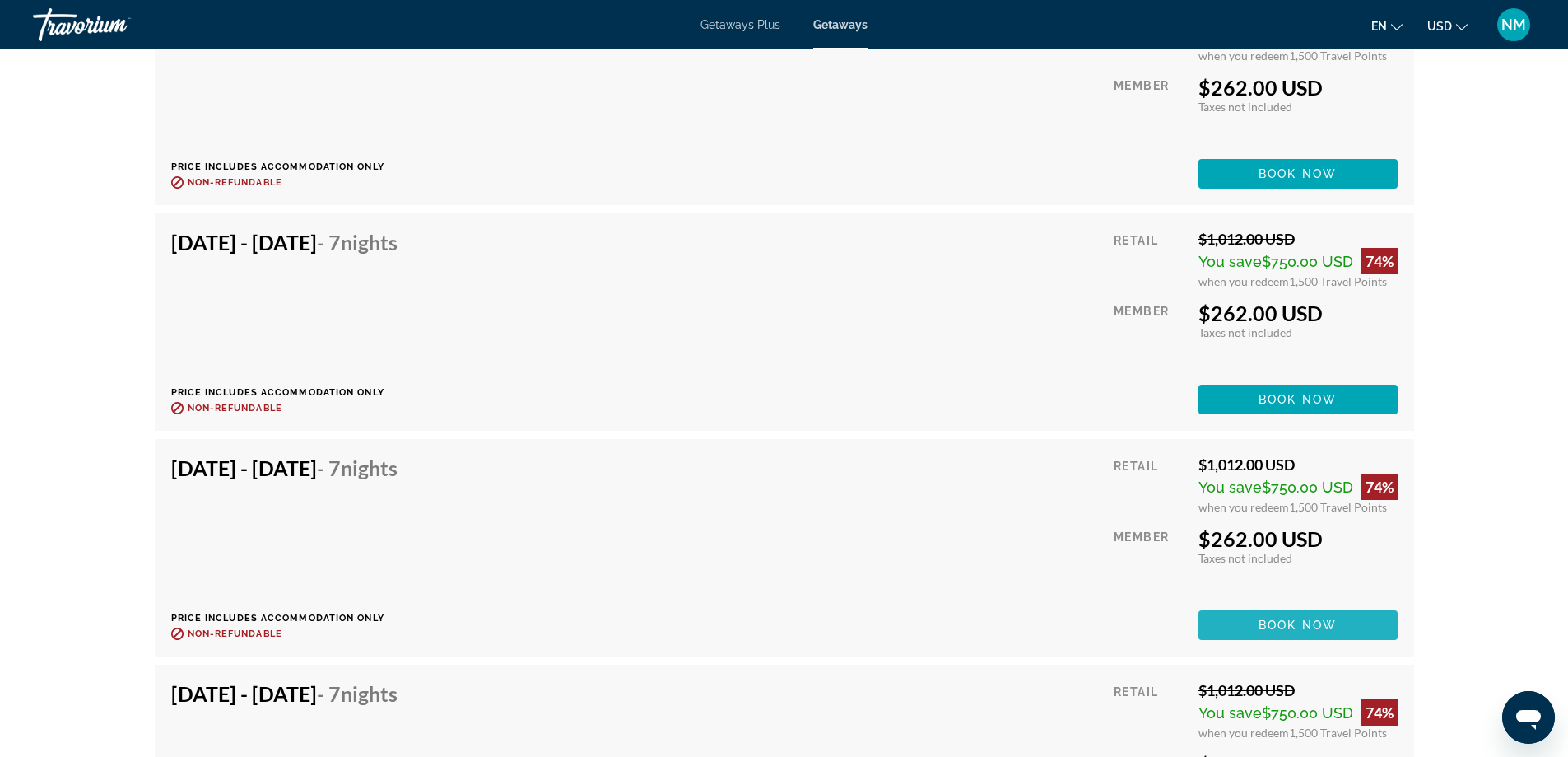
click at [1282, 622] on span "Book now" at bounding box center [1298, 626] width 79 height 13
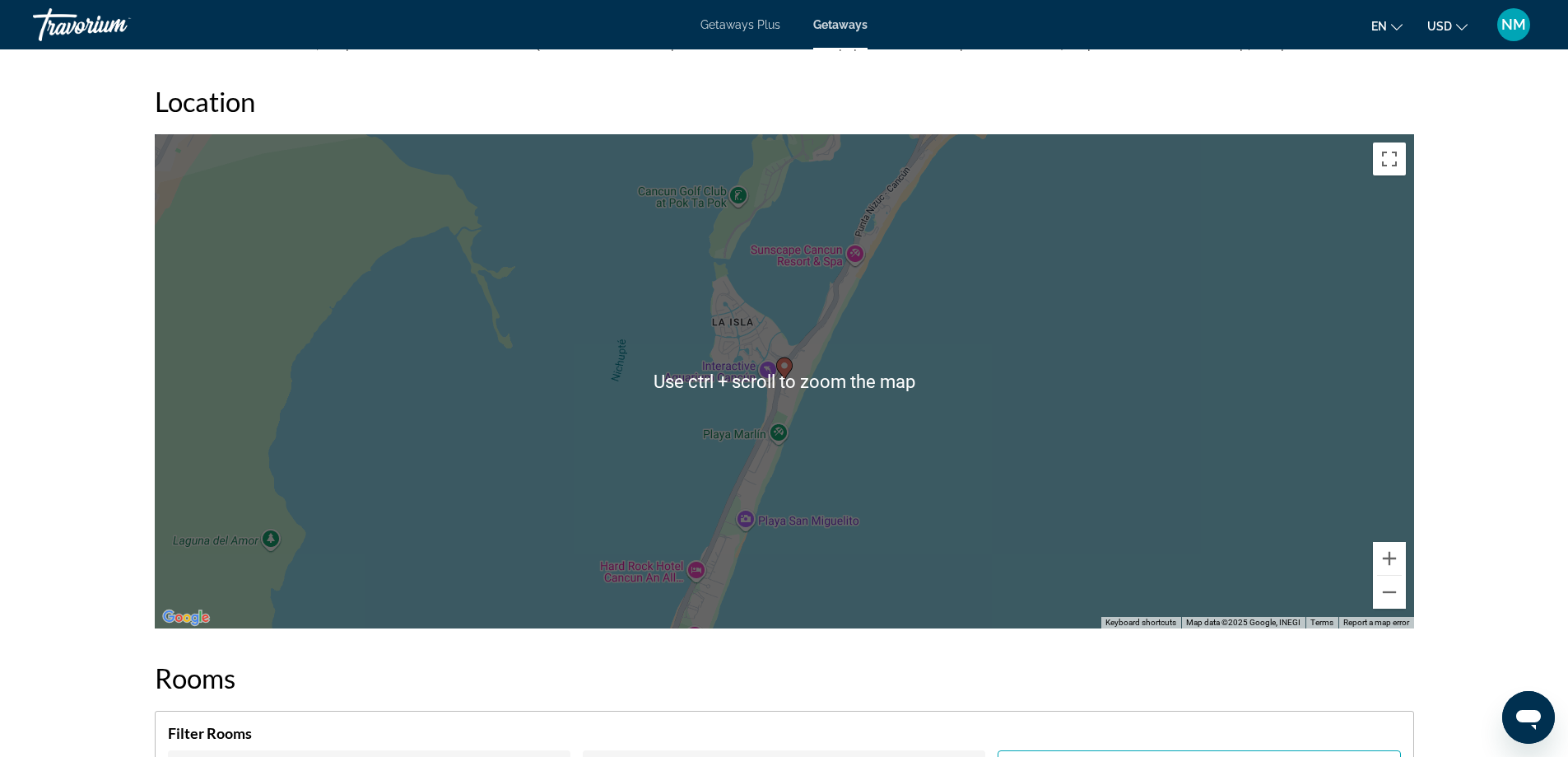
scroll to position [1748, 0]
